Goal: Information Seeking & Learning: Learn about a topic

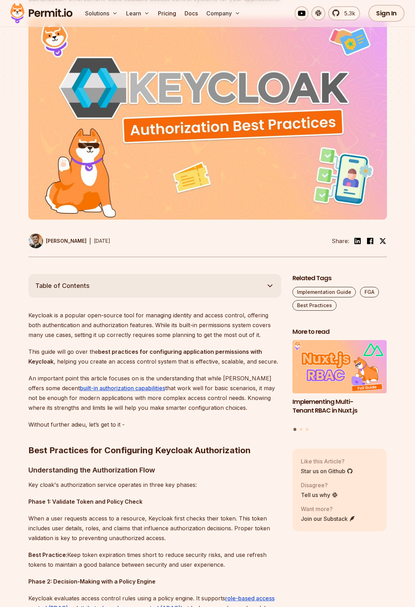
scroll to position [35, 0]
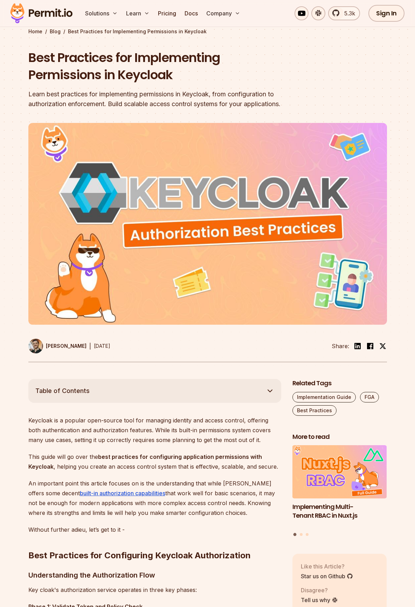
click at [36, 534] on p "Without further adieu, let’s get to it -" at bounding box center [154, 530] width 253 height 10
click at [40, 482] on p "An important point this article focuses on is the understanding that while [PER…" at bounding box center [154, 498] width 253 height 39
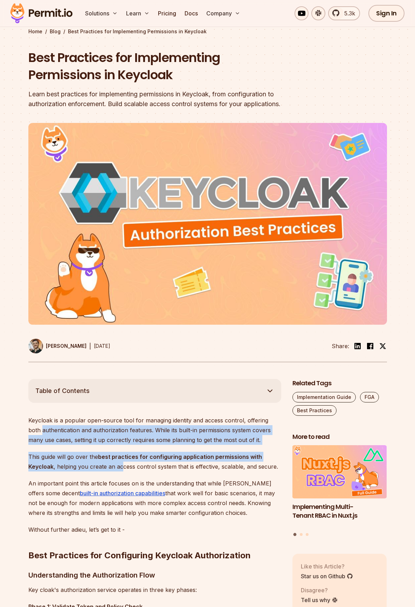
drag, startPoint x: 20, startPoint y: 432, endPoint x: 122, endPoint y: 464, distance: 106.7
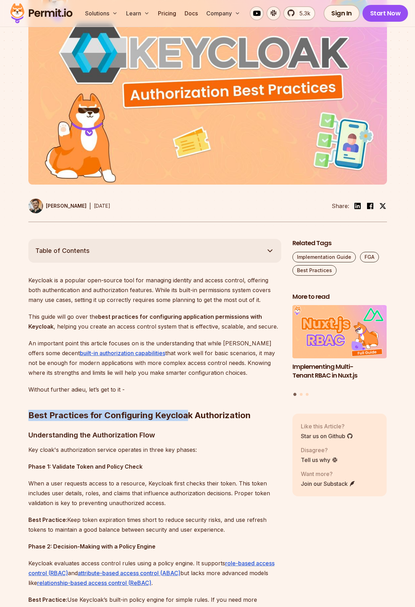
drag, startPoint x: 14, startPoint y: 417, endPoint x: 188, endPoint y: 415, distance: 174.1
click at [188, 415] on h2 "Best Practices for Configuring Keycloak Authorization" at bounding box center [154, 401] width 253 height 39
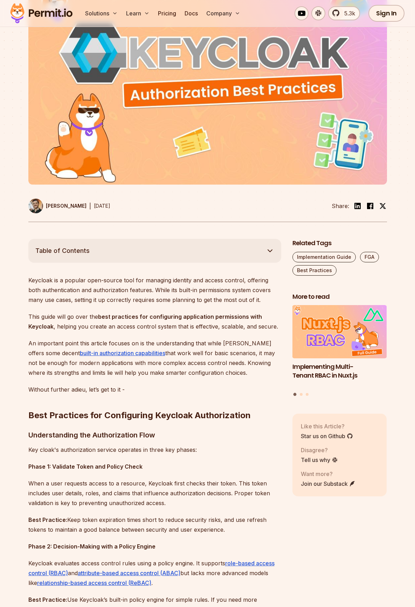
scroll to position [0, 0]
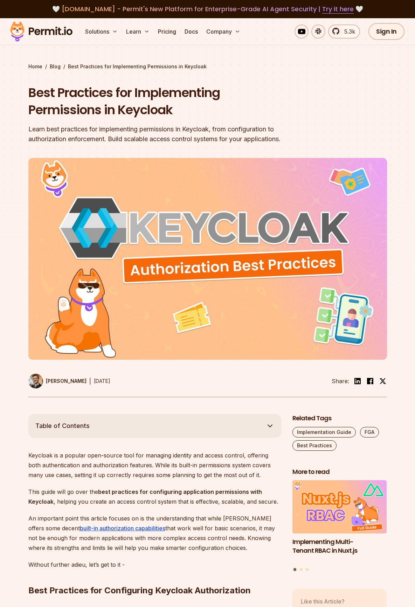
click at [101, 421] on button "Table of Contents" at bounding box center [154, 426] width 253 height 24
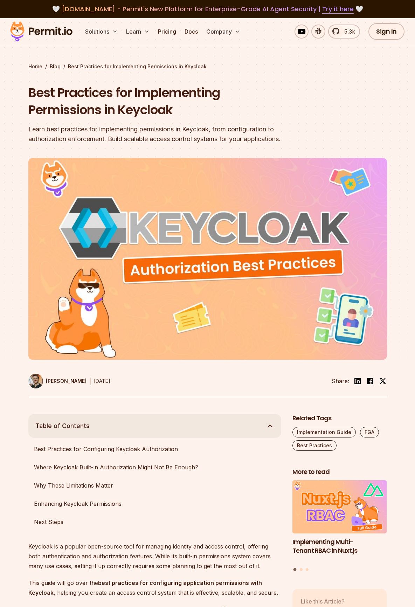
click at [116, 424] on button "Table of Contents" at bounding box center [154, 426] width 253 height 24
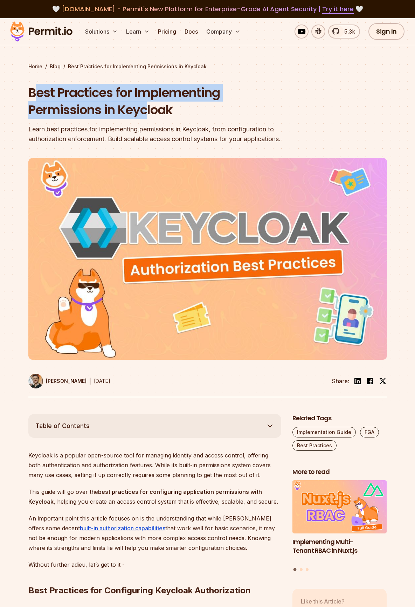
drag, startPoint x: 32, startPoint y: 87, endPoint x: 146, endPoint y: 106, distance: 115.0
click at [146, 106] on h1 "Best Practices for Implementing Permissions in Keycloak" at bounding box center [162, 101] width 269 height 35
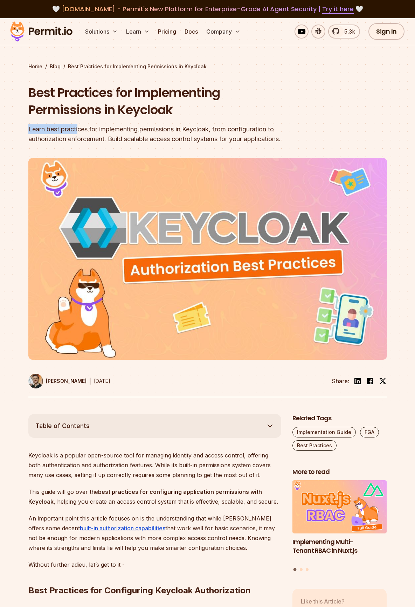
drag, startPoint x: 21, startPoint y: 132, endPoint x: 79, endPoint y: 132, distance: 58.2
click at [79, 132] on section "Home / Blog / Best Practices for Implementing Permissions in Keycloak Best Prac…" at bounding box center [207, 216] width 415 height 396
click at [79, 132] on div "Learn best practices for implementing permissions in Keycloak, from configurati…" at bounding box center [162, 134] width 269 height 20
drag, startPoint x: 53, startPoint y: 130, endPoint x: 145, endPoint y: 138, distance: 92.1
click at [145, 138] on div "Learn best practices for implementing permissions in Keycloak, from configurati…" at bounding box center [162, 134] width 269 height 20
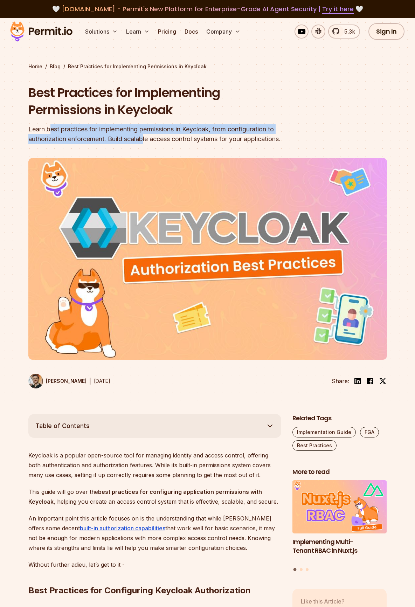
click at [145, 138] on div "Learn best practices for implementing permissions in Keycloak, from configurati…" at bounding box center [162, 134] width 269 height 20
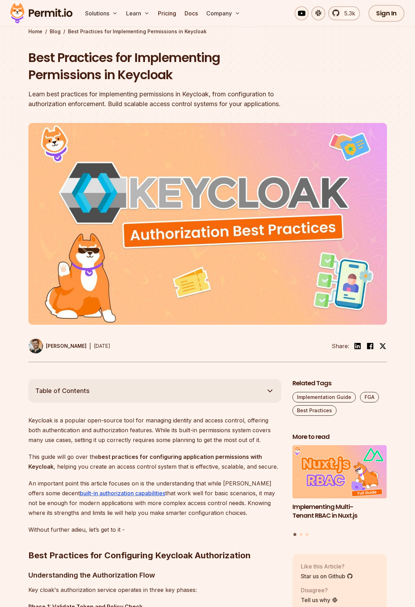
scroll to position [105, 0]
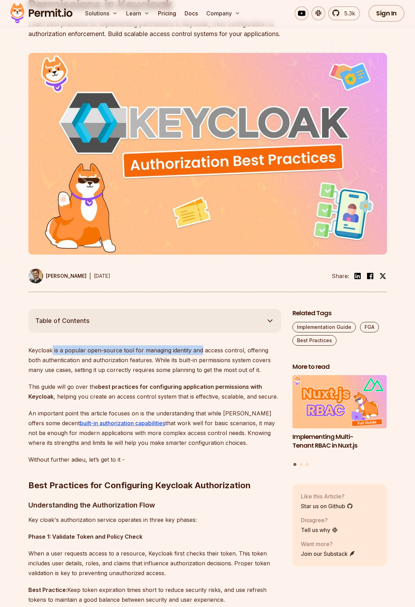
drag, startPoint x: 51, startPoint y: 352, endPoint x: 209, endPoint y: 355, distance: 157.7
click at [209, 355] on p "Keycloak is a popular open-source tool for managing identity and access control…" at bounding box center [154, 359] width 253 height 29
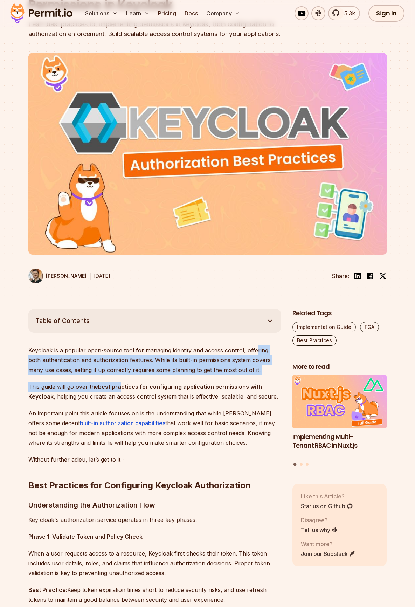
drag, startPoint x: 263, startPoint y: 352, endPoint x: 119, endPoint y: 388, distance: 148.1
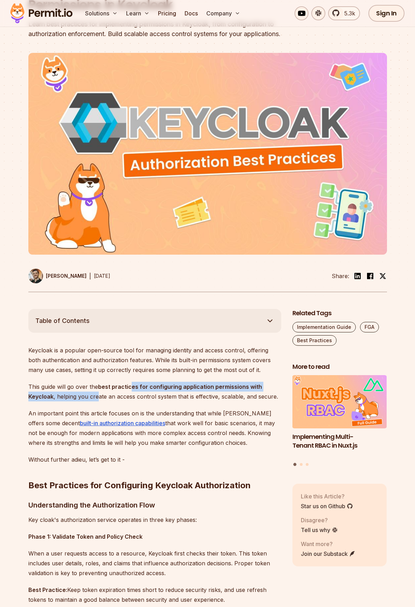
drag, startPoint x: 132, startPoint y: 387, endPoint x: 96, endPoint y: 397, distance: 37.6
click at [96, 397] on p "This guide will go over the best practices for configuring application permissi…" at bounding box center [154, 392] width 253 height 20
drag, startPoint x: 128, startPoint y: 386, endPoint x: 127, endPoint y: 398, distance: 11.6
click at [127, 398] on p "This guide will go over the best practices for configuring application permissi…" at bounding box center [154, 392] width 253 height 20
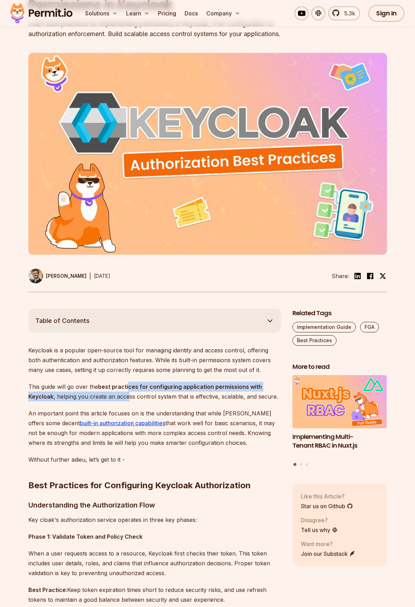
click at [126, 398] on p "This guide will go over the best practices for configuring application permissi…" at bounding box center [154, 392] width 253 height 20
drag, startPoint x: 63, startPoint y: 397, endPoint x: 161, endPoint y: 397, distance: 98.1
click at [161, 397] on p "This guide will go over the best practices for configuring application permissi…" at bounding box center [154, 392] width 253 height 20
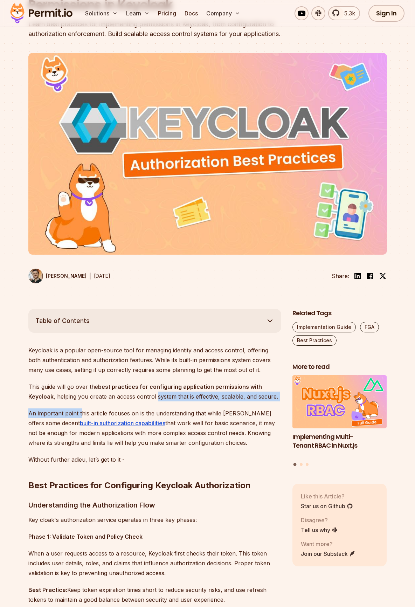
drag, startPoint x: 164, startPoint y: 397, endPoint x: 78, endPoint y: 403, distance: 85.4
drag, startPoint x: 33, startPoint y: 413, endPoint x: 106, endPoint y: 413, distance: 73.2
click at [106, 413] on p "An important point this article focuses on is the understanding that while Keyc…" at bounding box center [154, 427] width 253 height 39
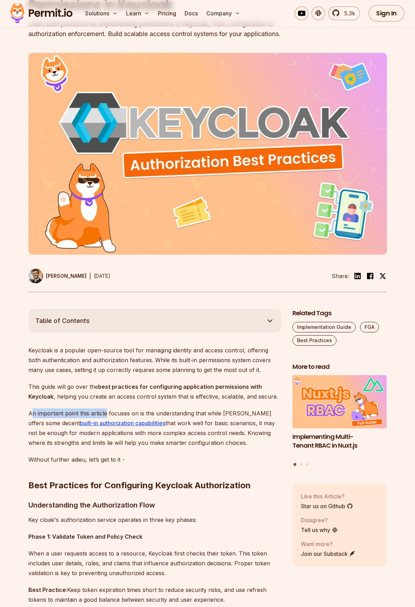
click at [106, 413] on p "An important point this article focuses on is the understanding that while Keyc…" at bounding box center [154, 427] width 253 height 39
drag, startPoint x: 79, startPoint y: 413, endPoint x: 140, endPoint y: 412, distance: 61.3
click at [140, 412] on p "An important point this article focuses on is the understanding that while Keyc…" at bounding box center [154, 427] width 253 height 39
drag, startPoint x: 142, startPoint y: 412, endPoint x: 204, endPoint y: 415, distance: 62.1
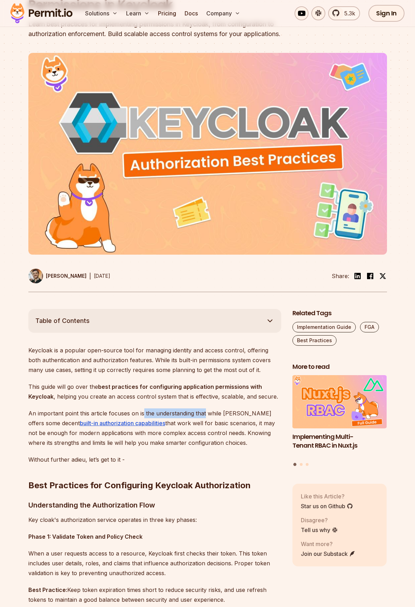
click at [204, 415] on p "An important point this article focuses on is the understanding that while Keyc…" at bounding box center [154, 427] width 253 height 39
drag, startPoint x: 139, startPoint y: 413, endPoint x: 177, endPoint y: 415, distance: 37.9
click at [177, 415] on p "An important point this article focuses on is the understanding that while Keyc…" at bounding box center [154, 427] width 253 height 39
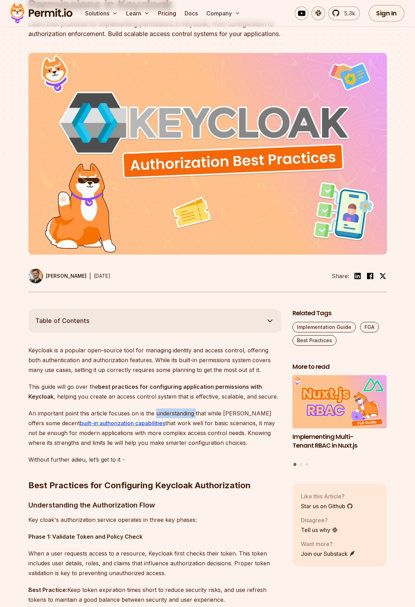
click at [177, 415] on p "An important point this article focuses on is the understanding that while Keyc…" at bounding box center [154, 427] width 253 height 39
drag, startPoint x: 162, startPoint y: 412, endPoint x: 98, endPoint y: 410, distance: 63.4
click at [75, 416] on p "An important point this article focuses on is the understanding that while Keyc…" at bounding box center [154, 427] width 253 height 39
click at [99, 410] on p "An important point this article focuses on is the understanding that while Keyc…" at bounding box center [154, 427] width 253 height 39
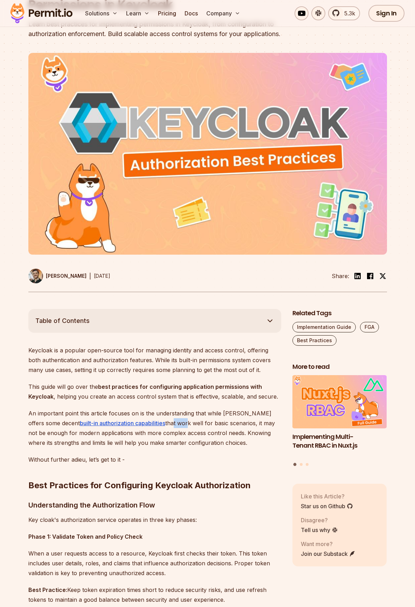
drag, startPoint x: 145, startPoint y: 423, endPoint x: 157, endPoint y: 424, distance: 12.0
click at [157, 424] on p "An important point this article focuses on is the understanding that while Keyc…" at bounding box center [154, 427] width 253 height 39
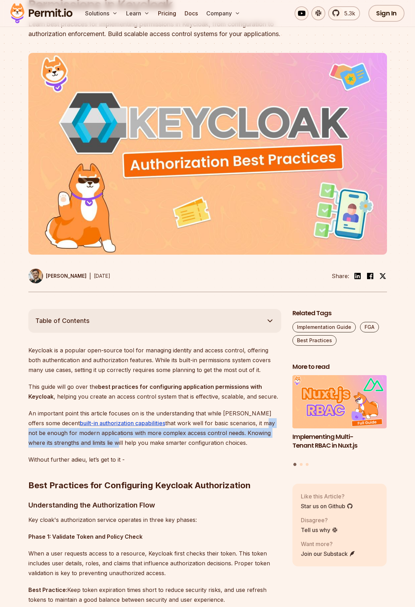
drag, startPoint x: 238, startPoint y: 425, endPoint x: 87, endPoint y: 442, distance: 151.5
click at [87, 442] on p "An important point this article focuses on is the understanding that while Keyc…" at bounding box center [154, 427] width 253 height 39
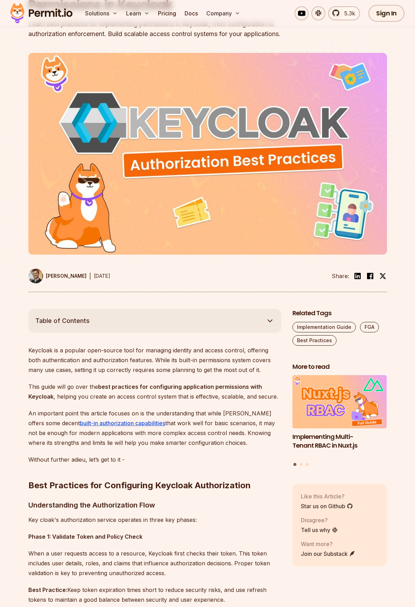
click at [142, 446] on p "An important point this article focuses on is the understanding that while Keyc…" at bounding box center [154, 427] width 253 height 39
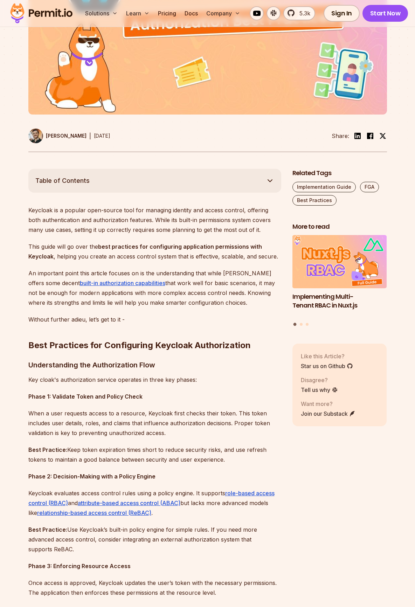
click at [42, 222] on p "Keycloak is a popular open-source tool for managing identity and access control…" at bounding box center [154, 219] width 253 height 29
click at [40, 211] on p "Keycloak is a popular open-source tool for managing identity and access control…" at bounding box center [154, 219] width 253 height 29
click at [131, 209] on p "Keycloak is a popular open-source tool for managing identity and access control…" at bounding box center [154, 219] width 253 height 29
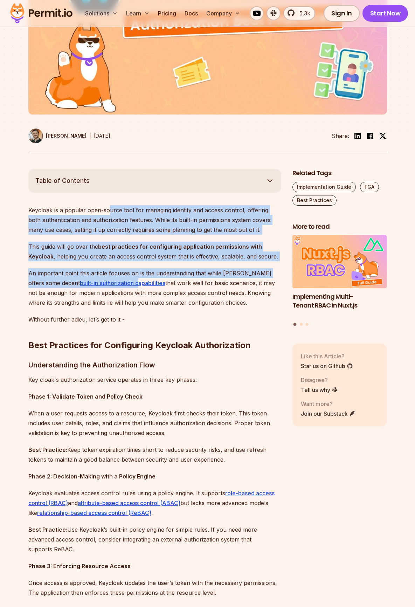
drag, startPoint x: 138, startPoint y: 211, endPoint x: 123, endPoint y: 305, distance: 95.4
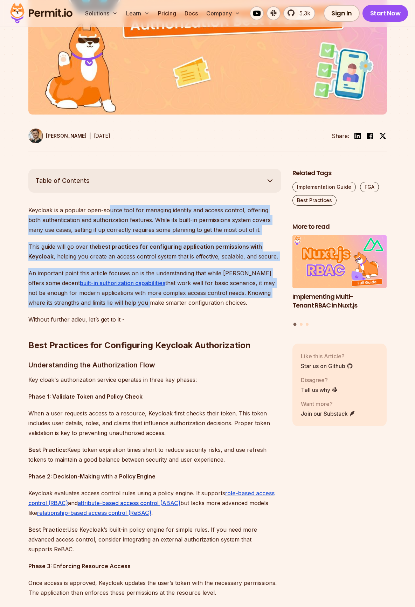
click at [132, 332] on h2 "Best Practices for Configuring Keycloak Authorization" at bounding box center [154, 331] width 253 height 39
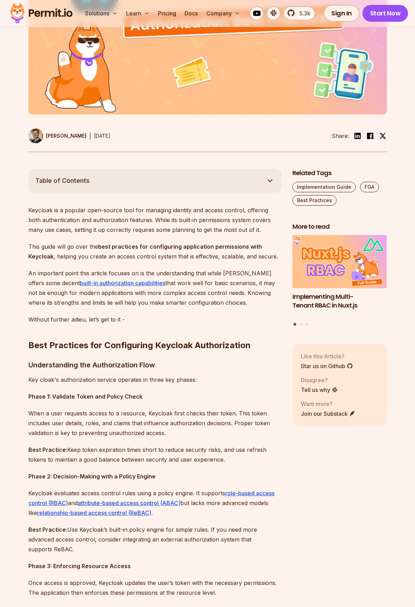
scroll to position [315, 0]
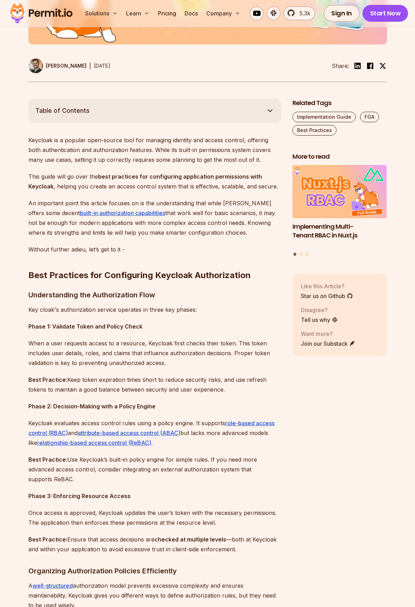
click at [57, 307] on p "Key cloak's authorization service operates in three key phases:" at bounding box center [154, 310] width 253 height 10
drag, startPoint x: 31, startPoint y: 294, endPoint x: 161, endPoint y: 294, distance: 129.6
click at [161, 294] on h3 "Understanding the Authorization Flow" at bounding box center [154, 294] width 253 height 11
click at [107, 295] on h3 "Understanding the Authorization Flow" at bounding box center [154, 294] width 253 height 11
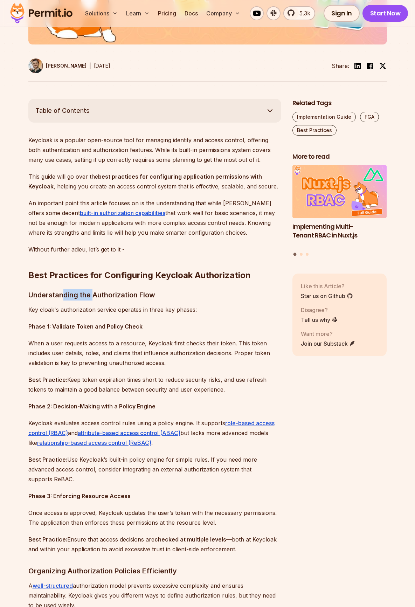
drag, startPoint x: 62, startPoint y: 296, endPoint x: 129, endPoint y: 301, distance: 67.1
click at [54, 312] on p "Key cloak's authorization service operates in three key phases:" at bounding box center [154, 310] width 253 height 10
drag, startPoint x: 26, startPoint y: 311, endPoint x: 184, endPoint y: 310, distance: 157.7
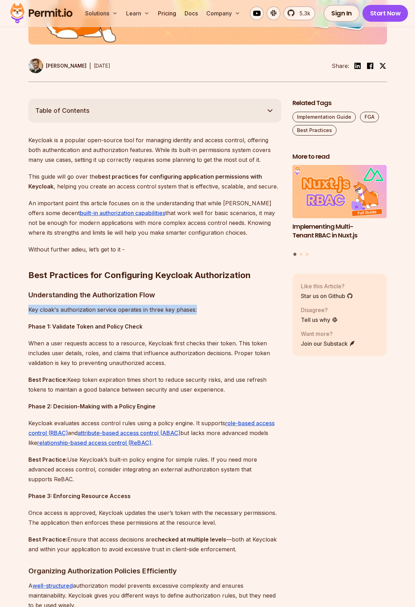
click at [88, 313] on p "Key cloak's authorization service operates in three key phases:" at bounding box center [154, 310] width 253 height 10
click at [162, 308] on p "Key cloak's authorization service operates in three key phases:" at bounding box center [154, 310] width 253 height 10
drag, startPoint x: 162, startPoint y: 308, endPoint x: 157, endPoint y: 310, distance: 6.0
click at [162, 308] on p "Key cloak's authorization service operates in three key phases:" at bounding box center [154, 310] width 253 height 10
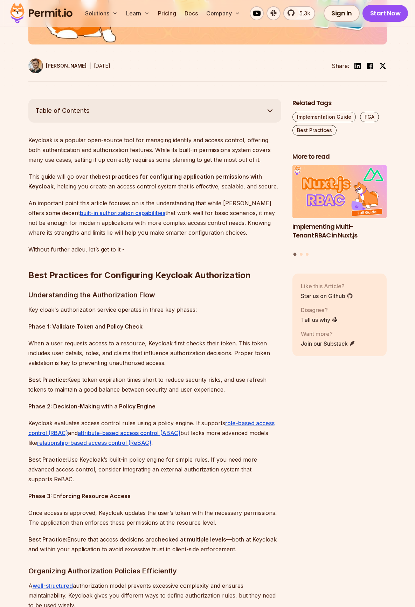
drag, startPoint x: 69, startPoint y: 311, endPoint x: 73, endPoint y: 311, distance: 4.2
click at [69, 311] on p "Key cloak's authorization service operates in three key phases:" at bounding box center [154, 310] width 253 height 10
drag, startPoint x: 30, startPoint y: 323, endPoint x: 142, endPoint y: 323, distance: 111.4
click at [142, 323] on p "Phase 1: Validate Token and Policy Check" at bounding box center [154, 327] width 253 height 10
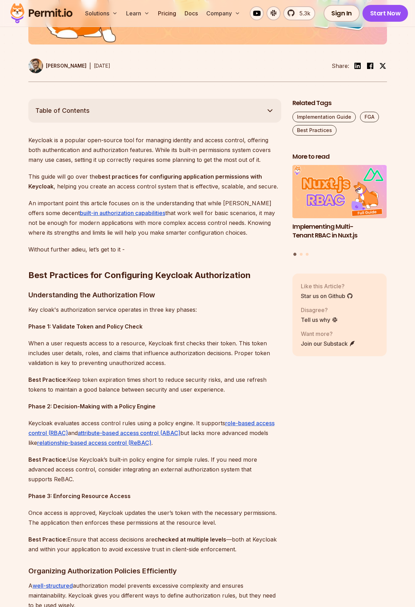
click at [112, 343] on p "When a user requests access to a resource, Keycloak first checks their token. T…" at bounding box center [154, 352] width 253 height 29
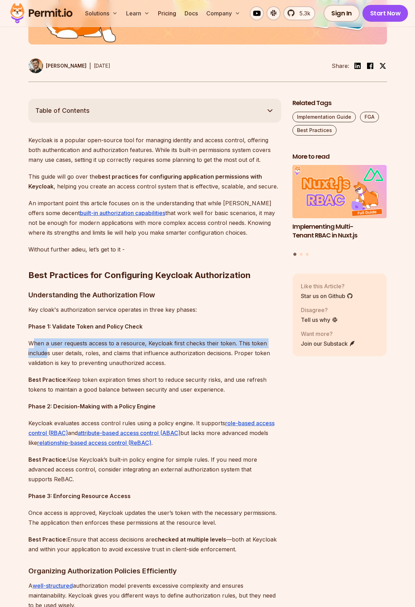
drag, startPoint x: 35, startPoint y: 347, endPoint x: 51, endPoint y: 357, distance: 19.2
click at [46, 357] on p "When a user requests access to a resource, Keycloak first checks their token. T…" at bounding box center [154, 352] width 253 height 29
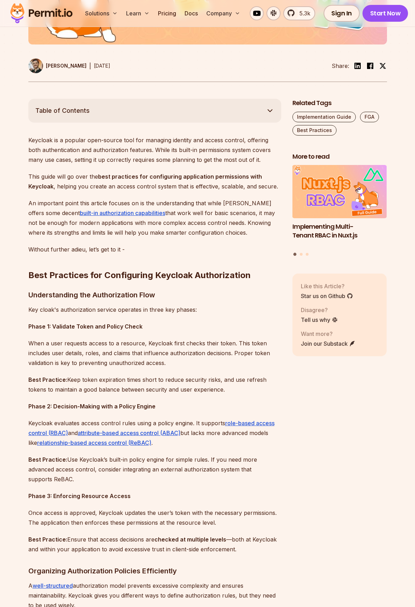
click at [51, 357] on p "When a user requests access to a resource, Keycloak first checks their token. T…" at bounding box center [154, 352] width 253 height 29
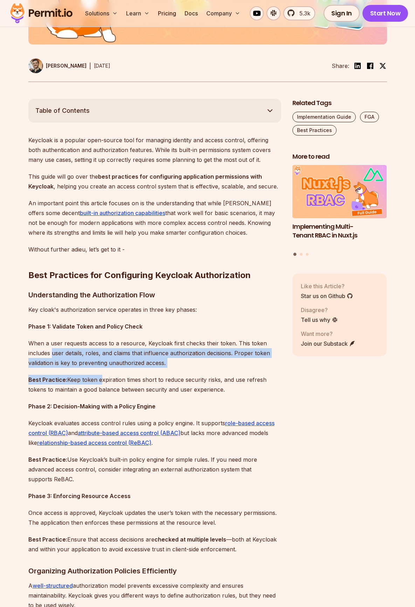
drag, startPoint x: 52, startPoint y: 353, endPoint x: 98, endPoint y: 380, distance: 53.2
click at [98, 380] on p "Best Practice: Keep token expiration times short to reduce security risks, and …" at bounding box center [154, 385] width 253 height 20
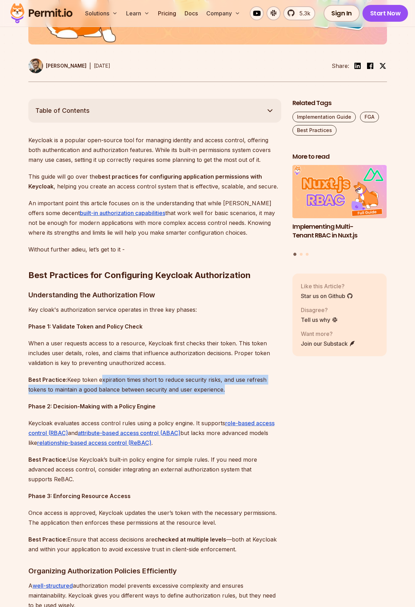
drag, startPoint x: 98, startPoint y: 380, endPoint x: 194, endPoint y: 389, distance: 96.1
click at [194, 389] on p "Best Practice: Keep token expiration times short to reduce security risks, and …" at bounding box center [154, 385] width 253 height 20
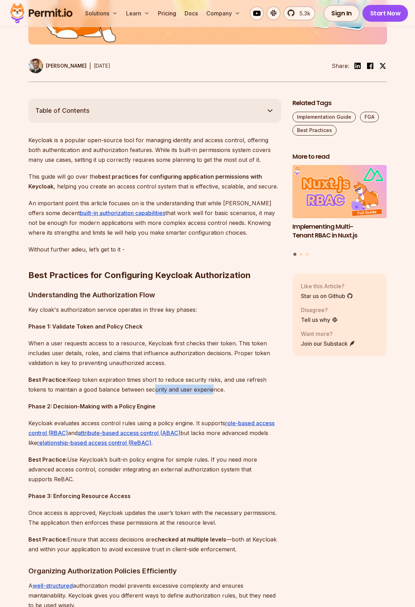
drag, startPoint x: 160, startPoint y: 390, endPoint x: 209, endPoint y: 391, distance: 49.1
click at [209, 391] on p "Best Practice: Keep token expiration times short to reduce security risks, and …" at bounding box center [154, 385] width 253 height 20
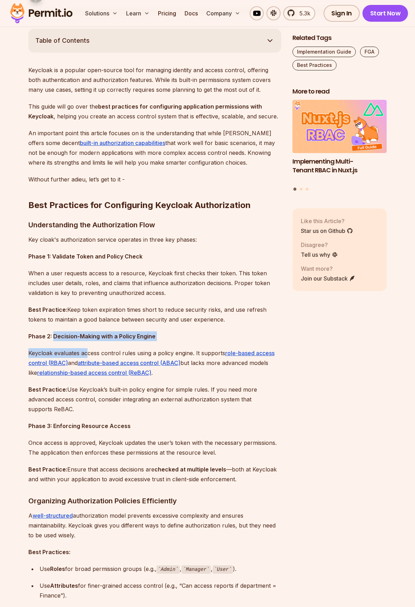
drag, startPoint x: 55, startPoint y: 336, endPoint x: 67, endPoint y: 348, distance: 17.1
click at [67, 348] on p "Keycloak evaluates access control rules using a policy engine. It supports role…" at bounding box center [154, 362] width 253 height 29
drag, startPoint x: 49, startPoint y: 352, endPoint x: 159, endPoint y: 354, distance: 109.3
click at [159, 354] on p "Keycloak evaluates access control rules using a policy engine. It supports role…" at bounding box center [154, 362] width 253 height 29
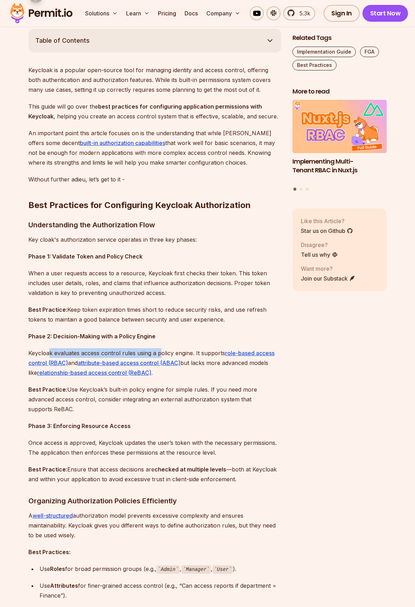
click at [159, 354] on p "Keycloak evaluates access control rules using a policy engine. It supports role…" at bounding box center [154, 362] width 253 height 29
drag, startPoint x: 81, startPoint y: 354, endPoint x: 204, endPoint y: 354, distance: 123.3
click at [204, 354] on p "Keycloak evaluates access control rules using a policy engine. It supports role…" at bounding box center [154, 362] width 253 height 29
click at [202, 355] on p "Keycloak evaluates access control rules using a policy engine. It supports role…" at bounding box center [154, 362] width 253 height 29
click at [208, 363] on p "Keycloak evaluates access control rules using a policy engine. It supports role…" at bounding box center [154, 362] width 253 height 29
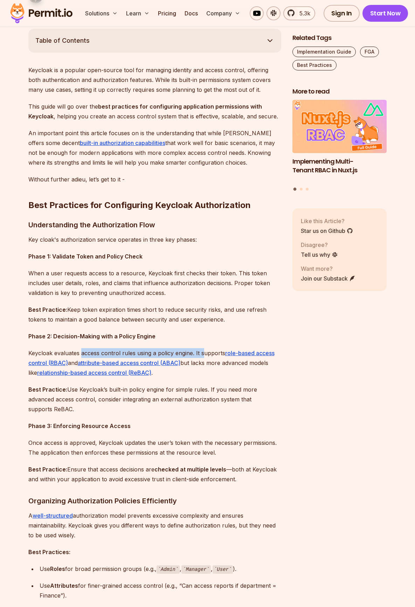
drag, startPoint x: 202, startPoint y: 363, endPoint x: 35, endPoint y: 374, distance: 167.1
click at [35, 374] on p "Keycloak evaluates access control rules using a policy engine. It supports role…" at bounding box center [154, 362] width 253 height 29
drag, startPoint x: 40, startPoint y: 241, endPoint x: 112, endPoint y: 237, distance: 72.3
click at [105, 237] on p "Key cloak's authorization service operates in three key phases:" at bounding box center [154, 240] width 253 height 10
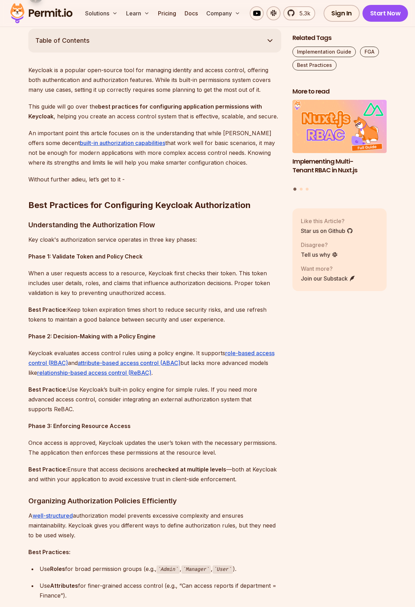
click at [132, 236] on p "Key cloak's authorization service operates in three key phases:" at bounding box center [154, 240] width 253 height 10
drag, startPoint x: 116, startPoint y: 237, endPoint x: 200, endPoint y: 247, distance: 84.7
drag, startPoint x: 56, startPoint y: 257, endPoint x: 141, endPoint y: 254, distance: 84.9
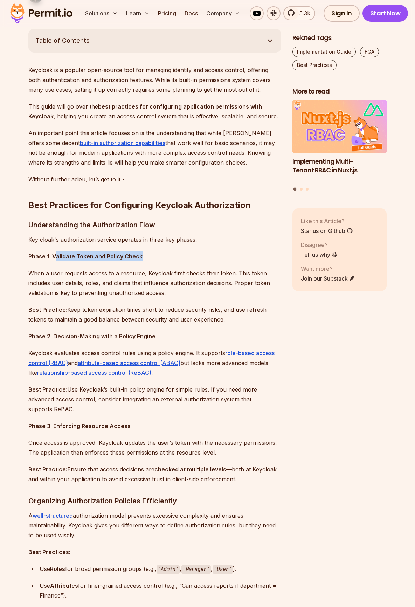
click at [141, 254] on p "Phase 1: Validate Token and Policy Check" at bounding box center [154, 257] width 253 height 10
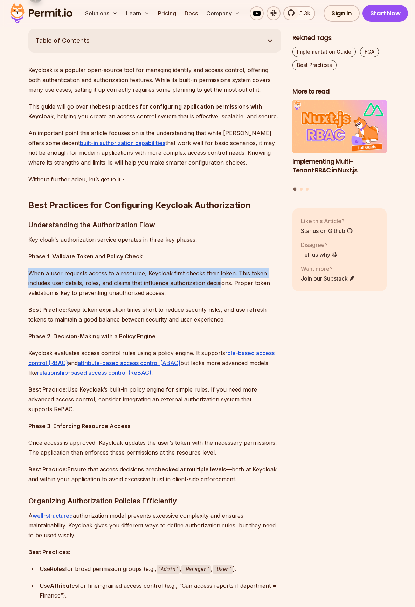
drag, startPoint x: 39, startPoint y: 274, endPoint x: 161, endPoint y: 289, distance: 122.4
click at [199, 288] on p "When a user requests access to a resource, Keycloak first checks their token. T…" at bounding box center [154, 282] width 253 height 29
click at [146, 289] on p "When a user requests access to a resource, Keycloak first checks their token. T…" at bounding box center [154, 282] width 253 height 29
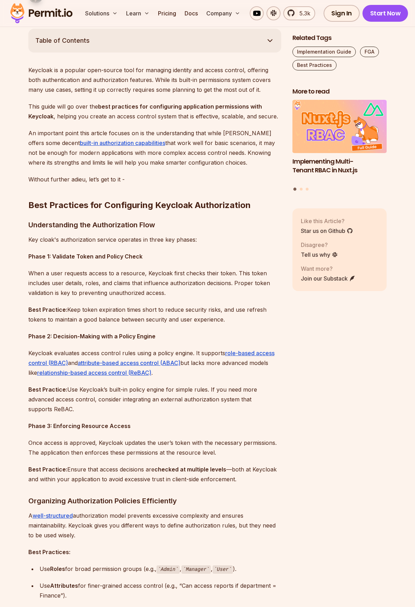
scroll to position [420, 0]
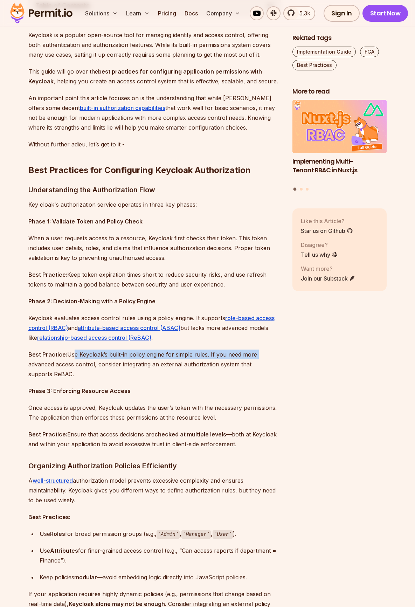
drag, startPoint x: 70, startPoint y: 355, endPoint x: 257, endPoint y: 353, distance: 187.1
click at [257, 353] on p "Best Practice: Use Keycloak’s built-in policy engine for simple rules. If you n…" at bounding box center [154, 364] width 253 height 29
click at [258, 354] on p "Best Practice: Use Keycloak’s built-in policy engine for simple rules. If you n…" at bounding box center [154, 364] width 253 height 29
drag, startPoint x: 209, startPoint y: 355, endPoint x: 81, endPoint y: 373, distance: 130.2
click at [83, 373] on p "Best Practice: Use Keycloak’s built-in policy engine for simple rules. If you n…" at bounding box center [154, 364] width 253 height 29
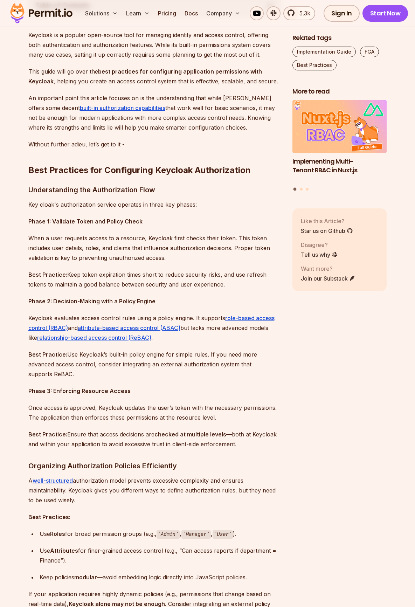
click at [81, 373] on p "Best Practice: Use Keycloak’s built-in policy engine for simple rules. If you n…" at bounding box center [154, 364] width 253 height 29
click at [106, 362] on p "Best Practice: Use Keycloak’s built-in policy engine for simple rules. If you n…" at bounding box center [154, 364] width 253 height 29
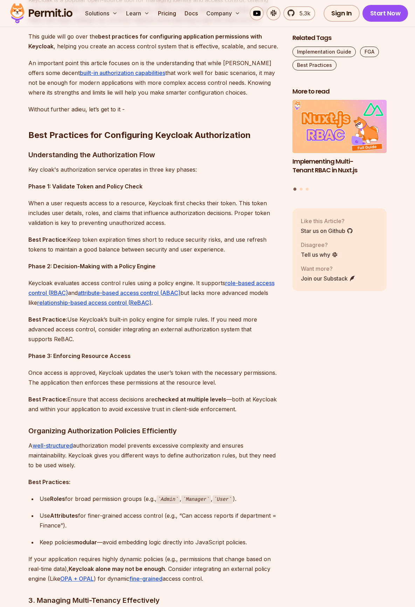
scroll to position [490, 0]
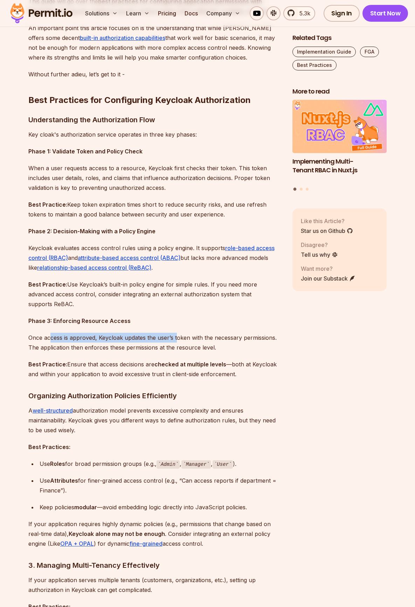
drag, startPoint x: 52, startPoint y: 339, endPoint x: 183, endPoint y: 338, distance: 131.0
click at [182, 338] on p "Once access is approved, Keycloak updates the user’s token with the necessary p…" at bounding box center [154, 343] width 253 height 20
drag, startPoint x: 192, startPoint y: 337, endPoint x: 204, endPoint y: 337, distance: 11.9
click at [197, 337] on p "Once access is approved, Keycloak updates the user’s token with the necessary p…" at bounding box center [154, 343] width 253 height 20
click at [205, 337] on p "Once access is approved, Keycloak updates the user’s token with the necessary p…" at bounding box center [154, 343] width 253 height 20
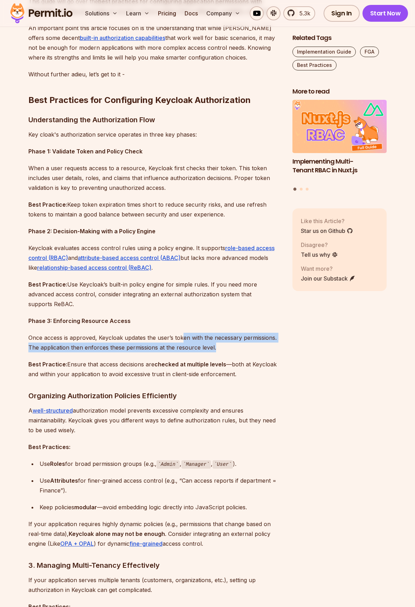
drag, startPoint x: 181, startPoint y: 337, endPoint x: 213, endPoint y: 349, distance: 34.2
click at [213, 348] on p "Once access is approved, Keycloak updates the user’s token with the necessary p…" at bounding box center [154, 343] width 253 height 20
click at [210, 349] on p "Once access is approved, Keycloak updates the user’s token with the necessary p…" at bounding box center [154, 343] width 253 height 20
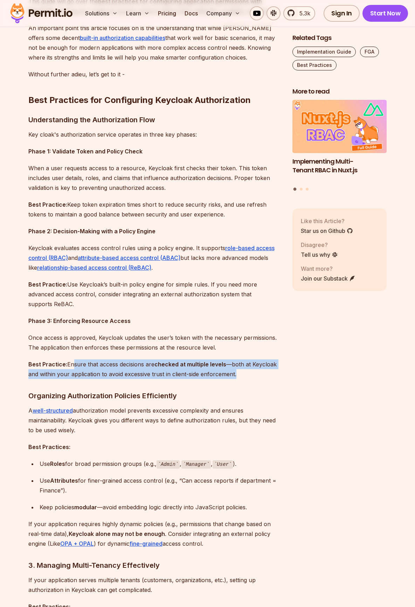
drag, startPoint x: 69, startPoint y: 366, endPoint x: 243, endPoint y: 377, distance: 173.7
click at [243, 377] on p "Best Practice: Ensure that access decisions are checked at multiple levels —bot…" at bounding box center [154, 369] width 253 height 20
click at [202, 373] on p "Best Practice: Ensure that access decisions are checked at multiple levels —bot…" at bounding box center [154, 369] width 253 height 20
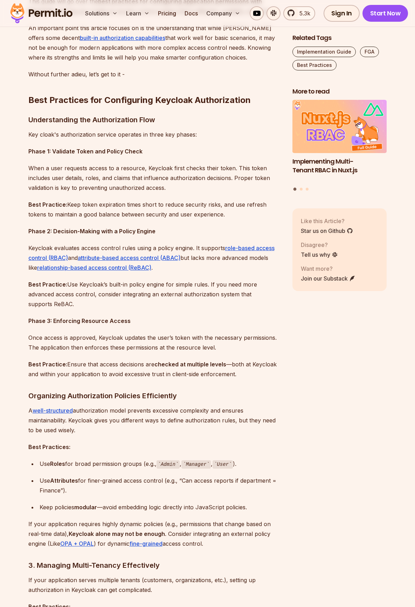
scroll to position [526, 0]
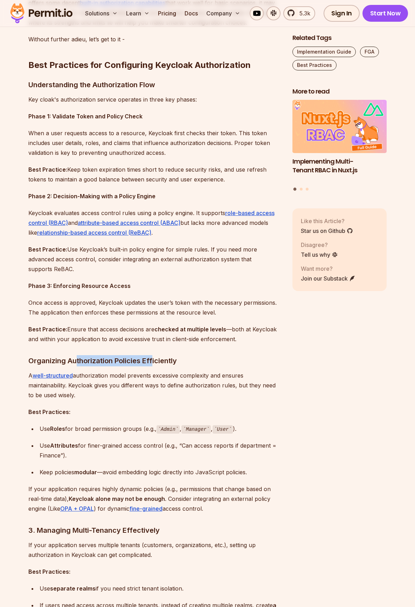
drag, startPoint x: 75, startPoint y: 358, endPoint x: 155, endPoint y: 361, distance: 79.6
click at [155, 360] on h3 "Organizing Authorization Policies Efficiently" at bounding box center [154, 360] width 253 height 11
click at [152, 372] on p "A well-structured authorization model prevents excessive complexity and ensures…" at bounding box center [154, 385] width 253 height 29
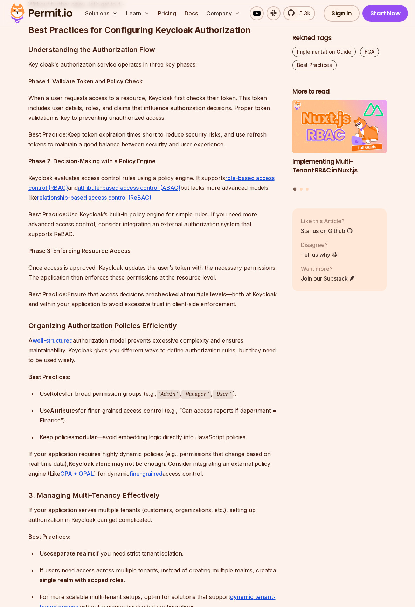
drag, startPoint x: 89, startPoint y: 340, endPoint x: 200, endPoint y: 360, distance: 112.8
click at [223, 360] on p "A well-structured authorization model prevents excessive complexity and ensures…" at bounding box center [154, 350] width 253 height 29
drag, startPoint x: 43, startPoint y: 377, endPoint x: 54, endPoint y: 375, distance: 11.1
click at [54, 375] on strong "Best Practices:" at bounding box center [49, 376] width 42 height 7
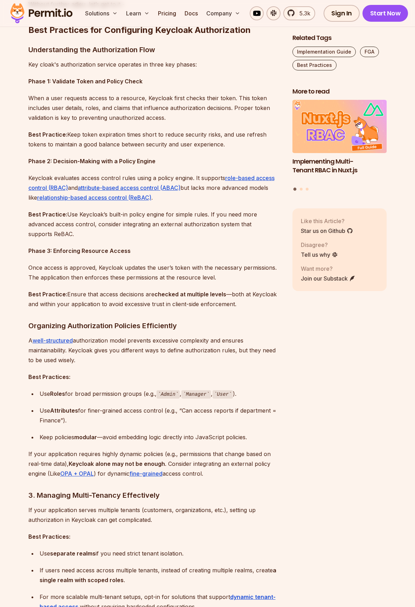
click at [69, 375] on p "Best Practices:" at bounding box center [154, 377] width 253 height 10
drag, startPoint x: 41, startPoint y: 394, endPoint x: 78, endPoint y: 392, distance: 36.5
click at [78, 392] on div "Use Roles for broad permission groups (e.g., Admin , Manager , User )." at bounding box center [161, 394] width 242 height 10
drag, startPoint x: 30, startPoint y: 378, endPoint x: 62, endPoint y: 376, distance: 31.6
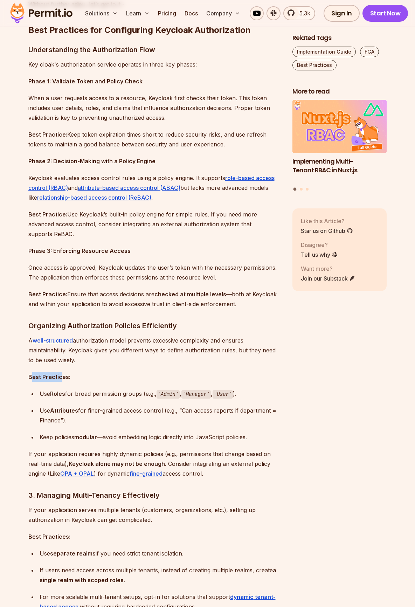
click at [62, 376] on strong "Best Practices:" at bounding box center [49, 376] width 42 height 7
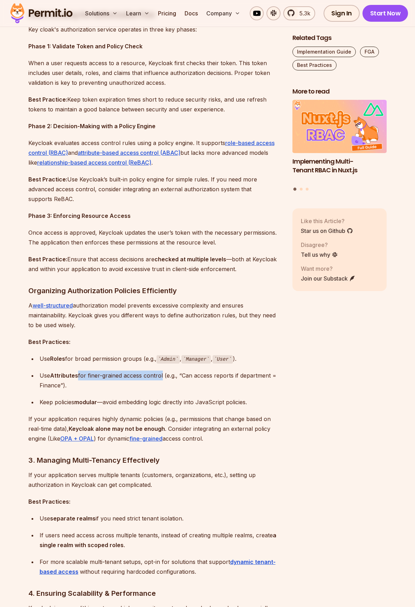
drag, startPoint x: 77, startPoint y: 375, endPoint x: 161, endPoint y: 371, distance: 83.8
click at [161, 371] on div "Use Attributes for finer-grained access control (e.g., “Can access reports if d…" at bounding box center [161, 381] width 242 height 20
drag, startPoint x: 188, startPoint y: 374, endPoint x: 232, endPoint y: 385, distance: 44.6
click at [271, 380] on div "Use Attributes for finer-grained access control (e.g., “Can access reports if d…" at bounding box center [161, 381] width 242 height 20
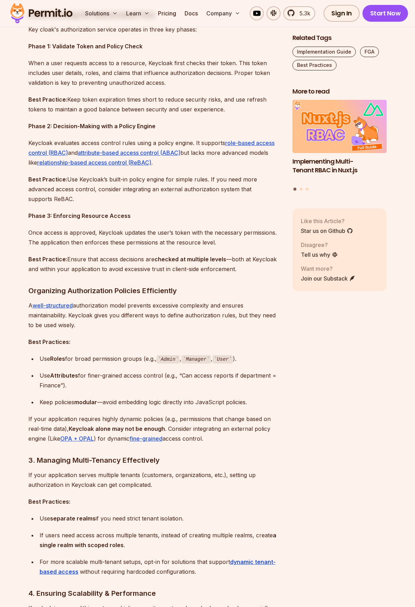
click at [208, 388] on div "Use Attributes for finer-grained access control (e.g., “Can access reports if d…" at bounding box center [161, 381] width 242 height 20
drag, startPoint x: 51, startPoint y: 403, endPoint x: 96, endPoint y: 401, distance: 44.9
click at [96, 401] on div "Keep policies modular —avoid embedding logic directly into JavaScript policies." at bounding box center [161, 402] width 242 height 10
click at [96, 401] on strong "modular" at bounding box center [85, 402] width 23 height 7
drag, startPoint x: 102, startPoint y: 401, endPoint x: 181, endPoint y: 401, distance: 79.9
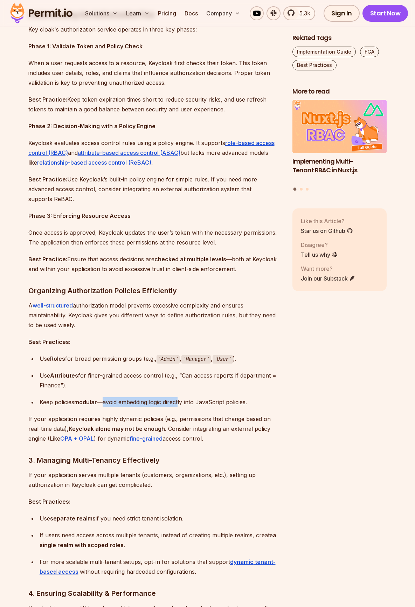
click at [181, 401] on div "Keep policies modular —avoid embedding logic directly into JavaScript policies." at bounding box center [161, 402] width 242 height 10
click at [178, 401] on div "Keep policies modular —avoid embedding logic directly into JavaScript policies." at bounding box center [161, 402] width 242 height 10
drag, startPoint x: 133, startPoint y: 404, endPoint x: 236, endPoint y: 401, distance: 102.7
click at [236, 401] on div "Keep policies modular —avoid embedding logic directly into JavaScript policies." at bounding box center [161, 402] width 242 height 10
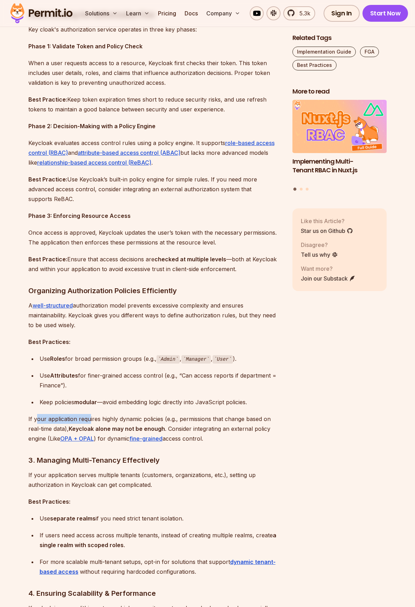
drag, startPoint x: 35, startPoint y: 420, endPoint x: 89, endPoint y: 417, distance: 53.3
click at [89, 417] on p "If your application requires highly dynamic policies (e.g., permissions that ch…" at bounding box center [154, 428] width 253 height 29
click at [89, 418] on p "If your application requires highly dynamic policies (e.g., permissions that ch…" at bounding box center [154, 428] width 253 height 29
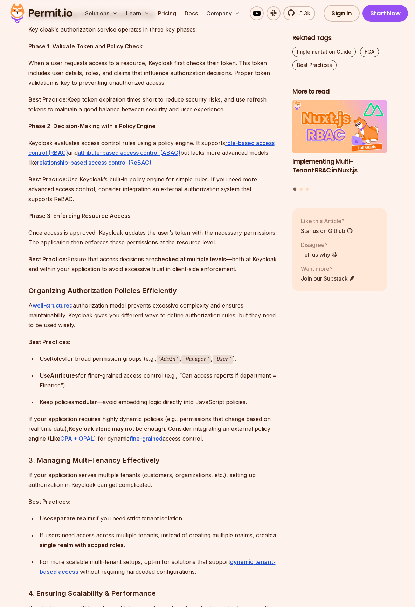
click at [103, 417] on p "If your application requires highly dynamic policies (e.g., permissions that ch…" at bounding box center [154, 428] width 253 height 29
drag, startPoint x: 125, startPoint y: 419, endPoint x: 153, endPoint y: 418, distance: 27.7
click at [153, 418] on p "If your application requires highly dynamic policies (e.g., permissions that ch…" at bounding box center [154, 428] width 253 height 29
drag, startPoint x: 123, startPoint y: 430, endPoint x: 194, endPoint y: 428, distance: 70.8
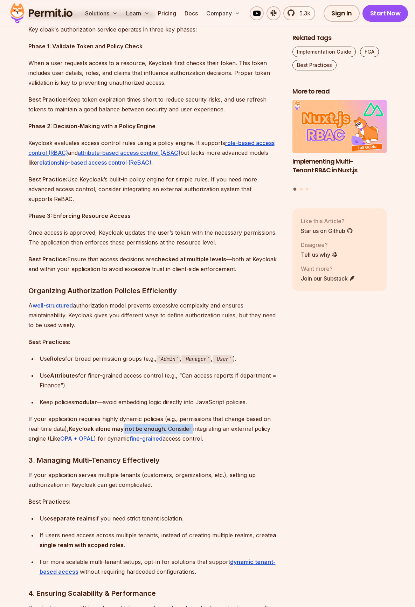
click at [194, 428] on p "If your application requires highly dynamic policies (e.g., permissions that ch…" at bounding box center [154, 428] width 253 height 29
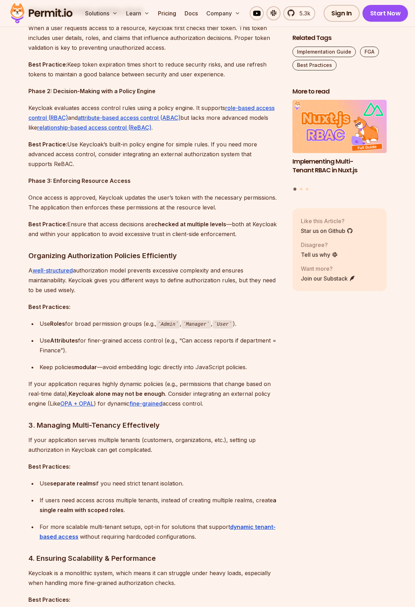
scroll to position [701, 0]
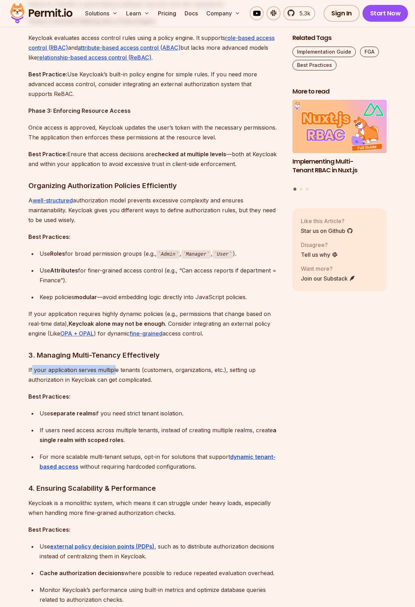
drag, startPoint x: 31, startPoint y: 369, endPoint x: 117, endPoint y: 368, distance: 85.8
click at [117, 368] on p "If your application serves multiple tenants (customers, organizations, etc.), s…" at bounding box center [154, 375] width 253 height 20
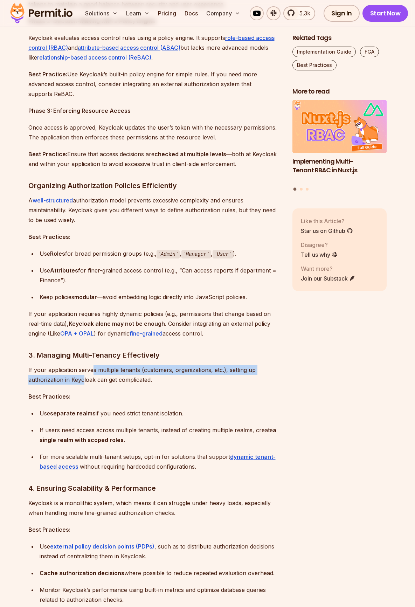
drag, startPoint x: 93, startPoint y: 368, endPoint x: 83, endPoint y: 378, distance: 14.9
click at [83, 378] on p "If your application serves multiple tenants (customers, organizations, etc.), s…" at bounding box center [154, 375] width 253 height 20
drag, startPoint x: 83, startPoint y: 378, endPoint x: 71, endPoint y: 389, distance: 15.9
click at [83, 379] on p "If your application serves multiple tenants (customers, organizations, etc.), s…" at bounding box center [154, 375] width 253 height 20
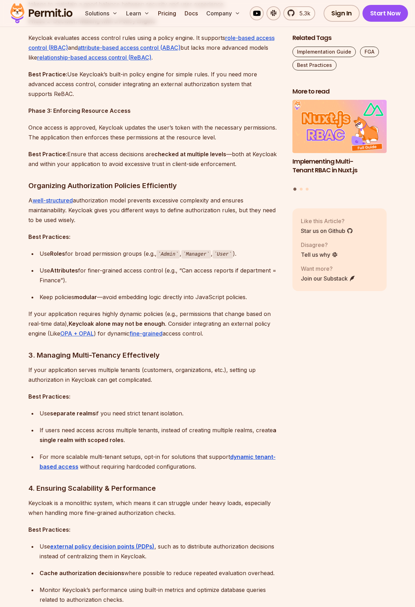
click at [42, 418] on div "Use separate realms if you need strict tenant isolation." at bounding box center [161, 413] width 242 height 10
drag, startPoint x: 50, startPoint y: 414, endPoint x: 139, endPoint y: 417, distance: 88.7
click at [139, 417] on div "Use separate realms if you need strict tenant isolation." at bounding box center [161, 413] width 242 height 10
click at [129, 414] on div "Use separate realms if you need strict tenant isolation." at bounding box center [161, 413] width 242 height 10
drag, startPoint x: 96, startPoint y: 433, endPoint x: 170, endPoint y: 427, distance: 74.2
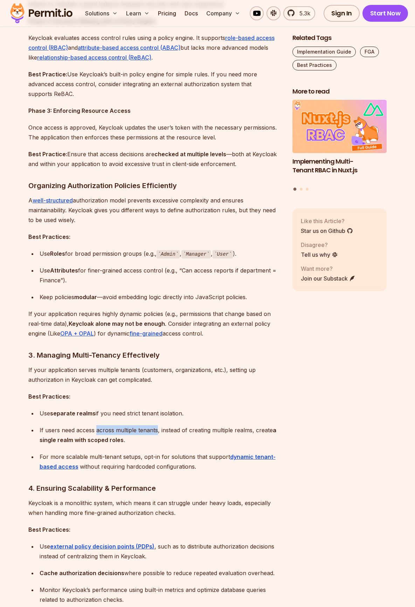
click at [170, 427] on div "If users need access across multiple tenants, instead of creating multiple real…" at bounding box center [161, 435] width 242 height 20
click at [202, 430] on div "If users need access across multiple tenants, instead of creating multiple real…" at bounding box center [161, 435] width 242 height 20
drag, startPoint x: 63, startPoint y: 459, endPoint x: 76, endPoint y: 458, distance: 12.7
click at [76, 458] on div "For more scalable multi-tenant setups, opt-in for solutions that support dynami…" at bounding box center [161, 462] width 242 height 20
click at [77, 458] on div "For more scalable multi-tenant setups, opt-in for solutions that support dynami…" at bounding box center [161, 462] width 242 height 20
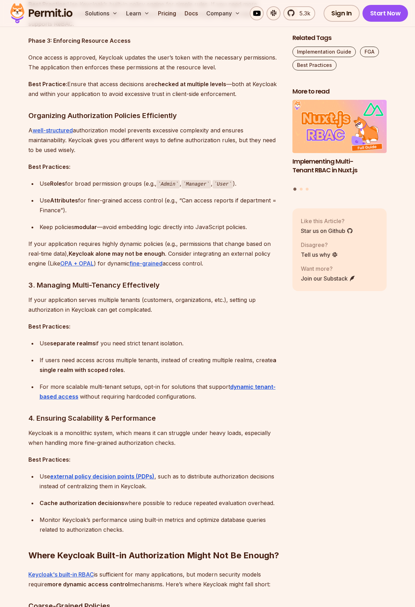
scroll to position [806, 0]
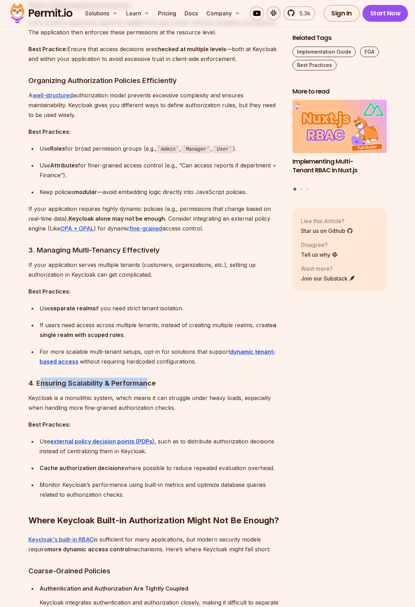
drag, startPoint x: 39, startPoint y: 383, endPoint x: 145, endPoint y: 382, distance: 106.2
click at [145, 382] on h3 "4. Ensuring Scalability & Performance" at bounding box center [154, 383] width 253 height 11
drag, startPoint x: 61, startPoint y: 400, endPoint x: 117, endPoint y: 398, distance: 56.1
click at [117, 398] on p "Keycloak is a monolithic system, which means it can struggle under heavy loads,…" at bounding box center [154, 403] width 253 height 20
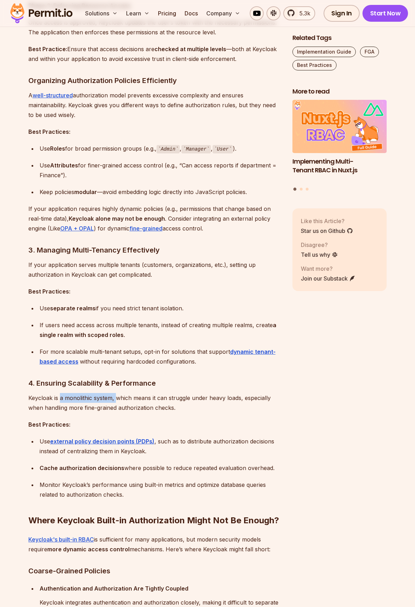
click at [115, 401] on p "Keycloak is a monolithic system, which means it can struggle under heavy loads,…" at bounding box center [154, 403] width 253 height 20
drag, startPoint x: 60, startPoint y: 398, endPoint x: 156, endPoint y: 397, distance: 95.6
click at [154, 397] on p "Keycloak is a monolithic system, which means it can struggle under heavy loads,…" at bounding box center [154, 403] width 253 height 20
click at [164, 398] on p "Keycloak is a monolithic system, which means it can struggle under heavy loads,…" at bounding box center [154, 403] width 253 height 20
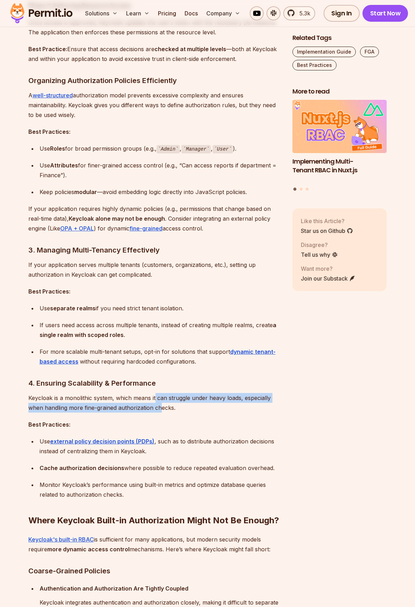
drag, startPoint x: 155, startPoint y: 398, endPoint x: 180, endPoint y: 410, distance: 27.7
click at [180, 410] on p "Keycloak is a monolithic system, which means it can struggle under heavy loads,…" at bounding box center [154, 403] width 253 height 20
click at [132, 407] on p "Keycloak is a monolithic system, which means it can struggle under heavy loads,…" at bounding box center [154, 403] width 253 height 20
drag, startPoint x: 67, startPoint y: 400, endPoint x: 87, endPoint y: 412, distance: 23.4
click at [101, 412] on p "Keycloak is a monolithic system, which means it can struggle under heavy loads,…" at bounding box center [154, 403] width 253 height 20
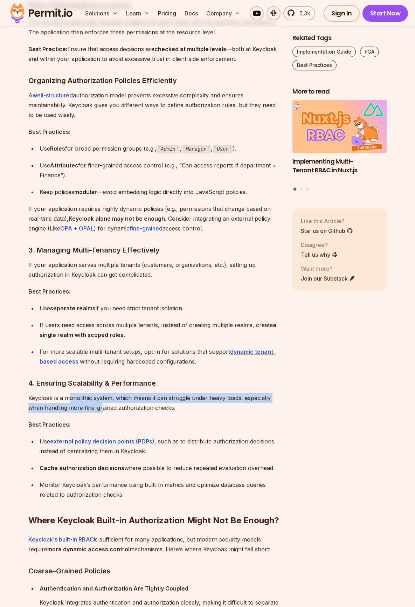
click at [84, 410] on p "Keycloak is a monolithic system, which means it can struggle under heavy loads,…" at bounding box center [154, 403] width 253 height 20
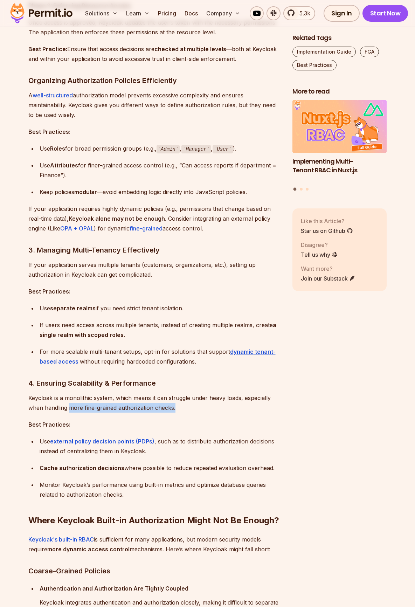
drag, startPoint x: 70, startPoint y: 408, endPoint x: 178, endPoint y: 407, distance: 107.6
click at [178, 407] on p "Keycloak is a monolithic system, which means it can struggle under heavy loads,…" at bounding box center [154, 403] width 253 height 20
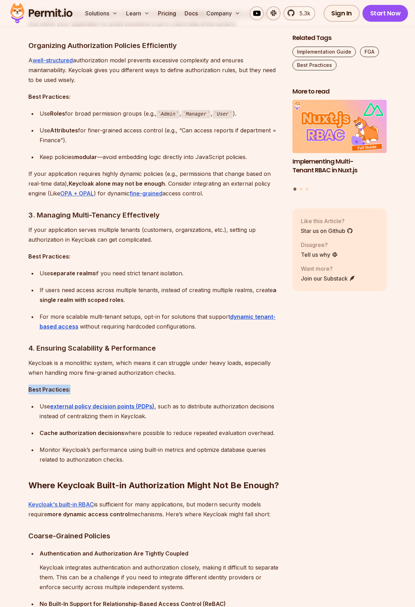
drag, startPoint x: 46, startPoint y: 390, endPoint x: 83, endPoint y: 389, distance: 37.2
click at [108, 388] on p "Best Practices:" at bounding box center [154, 390] width 253 height 10
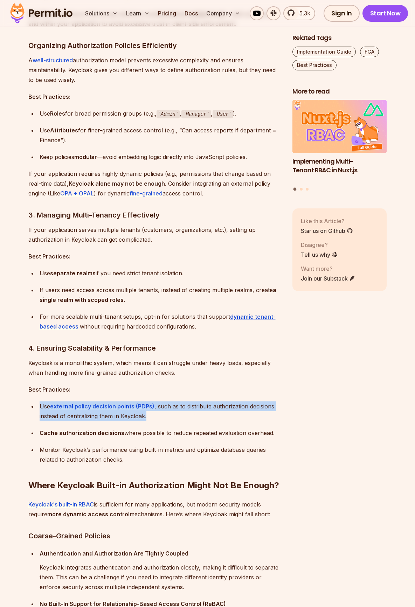
drag, startPoint x: 40, startPoint y: 405, endPoint x: 165, endPoint y: 415, distance: 125.2
click at [165, 415] on div "Use external policy decision points (PDPs) , such as to distribute authorizatio…" at bounding box center [161, 411] width 242 height 20
drag, startPoint x: 172, startPoint y: 407, endPoint x: 136, endPoint y: 418, distance: 37.5
click at [136, 418] on div "Use external policy decision points (PDPs) , such as to distribute authorizatio…" at bounding box center [161, 411] width 242 height 20
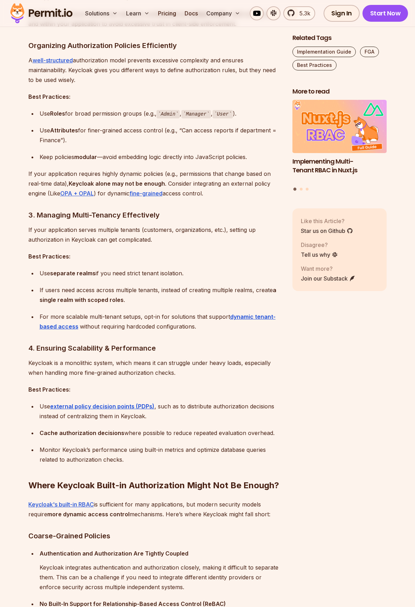
click at [119, 423] on ul "Use external policy decision points (PDPs) , such as to distribute authorizatio…" at bounding box center [154, 432] width 253 height 63
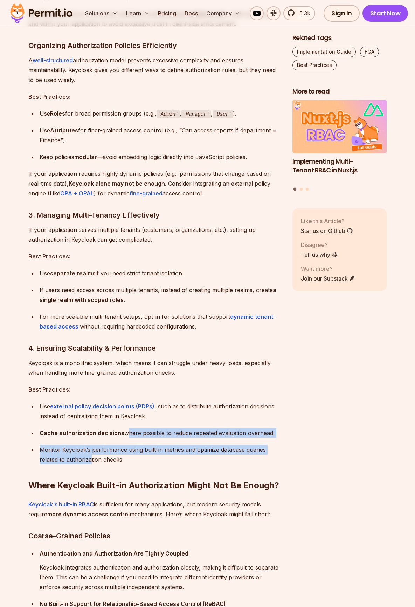
drag, startPoint x: 125, startPoint y: 434, endPoint x: 89, endPoint y: 458, distance: 42.9
click at [89, 458] on ul "Use external policy decision points (PDPs) , such as to distribute authorizatio…" at bounding box center [154, 432] width 253 height 63
click at [92, 453] on div "Monitor Keycloak’s performance using built-in metrics and optimize database que…" at bounding box center [161, 455] width 242 height 20
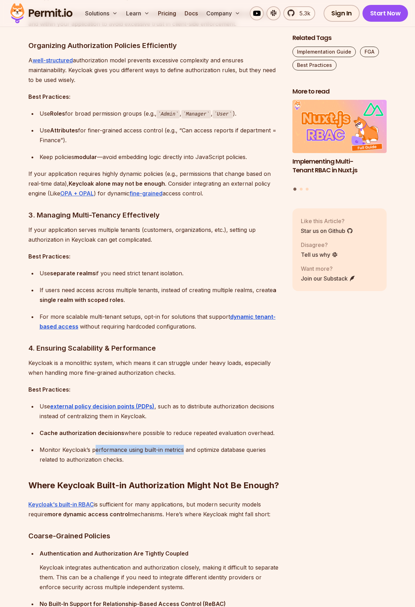
drag, startPoint x: 94, startPoint y: 449, endPoint x: 209, endPoint y: 450, distance: 115.3
click at [196, 451] on div "Monitor Keycloak’s performance using built-in metrics and optimize database que…" at bounding box center [161, 455] width 242 height 20
click at [209, 450] on div "Monitor Keycloak’s performance using built-in metrics and optimize database que…" at bounding box center [161, 455] width 242 height 20
drag, startPoint x: 195, startPoint y: 451, endPoint x: 250, endPoint y: 450, distance: 55.0
click at [250, 450] on div "Monitor Keycloak’s performance using built-in metrics and optimize database que…" at bounding box center [161, 455] width 242 height 20
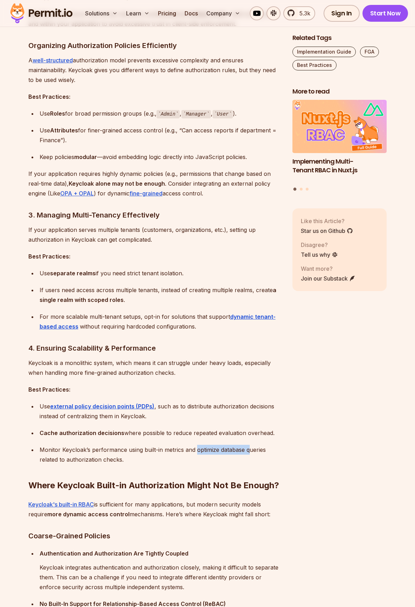
click at [250, 450] on div "Monitor Keycloak’s performance using built-in metrics and optimize database que…" at bounding box center [161, 455] width 242 height 20
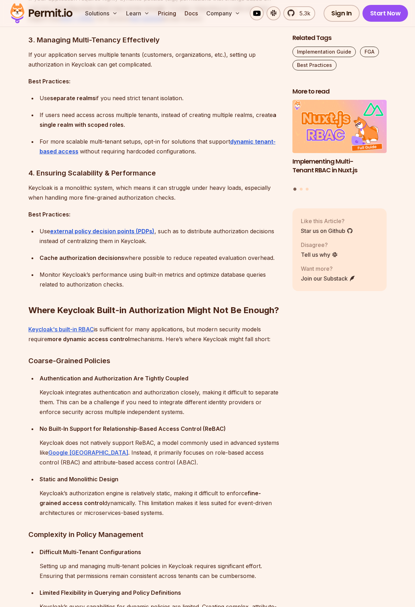
scroll to position [1051, 0]
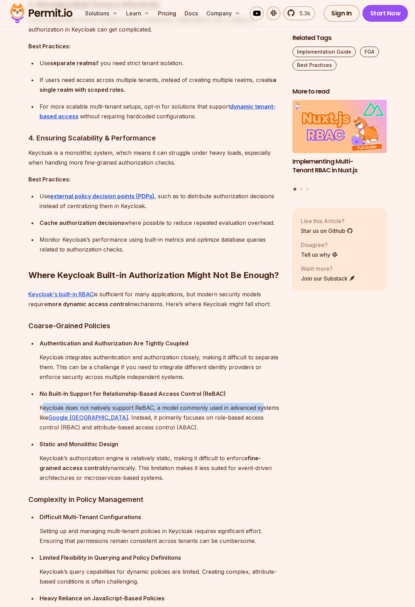
drag, startPoint x: 44, startPoint y: 409, endPoint x: 242, endPoint y: 411, distance: 198.0
click at [242, 411] on p "Keycloak does not natively support ReBAC, a model commonly used in advanced sys…" at bounding box center [161, 417] width 242 height 29
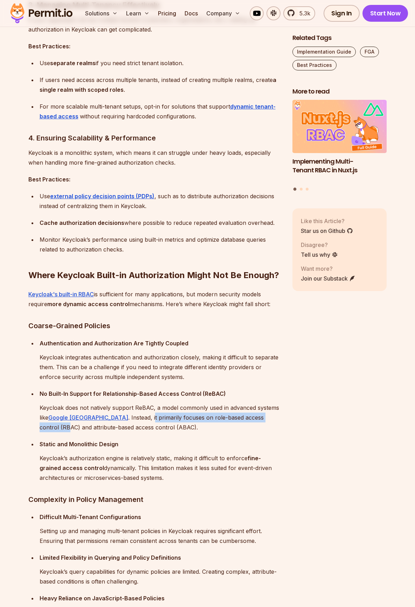
drag, startPoint x: 122, startPoint y: 419, endPoint x: 260, endPoint y: 416, distance: 138.1
click at [260, 416] on p "Keycloak does not natively support ReBAC, a model commonly used in advanced sys…" at bounding box center [161, 417] width 242 height 29
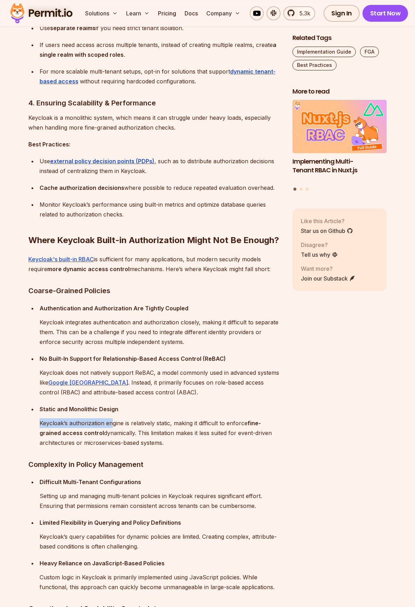
drag, startPoint x: 39, startPoint y: 427, endPoint x: 113, endPoint y: 426, distance: 74.3
click at [113, 426] on li "Static and Monolithic Design Keycloak’s authorization engine is relatively stat…" at bounding box center [159, 425] width 244 height 43
click at [113, 426] on p "Keycloak’s authorization engine is relatively static, making it difficult to en…" at bounding box center [161, 432] width 242 height 29
drag, startPoint x: 129, startPoint y: 423, endPoint x: 153, endPoint y: 424, distance: 23.8
click at [152, 423] on p "Keycloak’s authorization engine is relatively static, making it difficult to en…" at bounding box center [161, 432] width 242 height 29
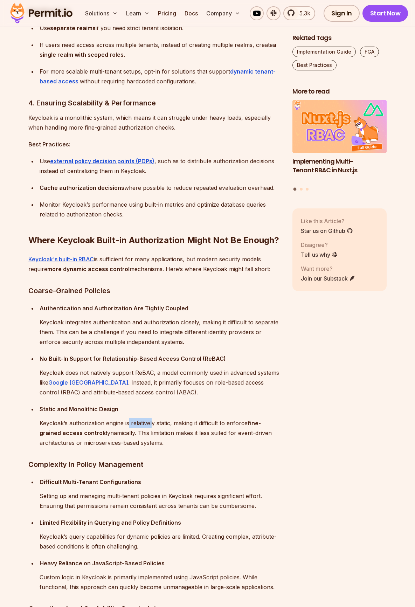
click at [153, 424] on p "Keycloak’s authorization engine is relatively static, making it difficult to en…" at bounding box center [161, 432] width 242 height 29
drag, startPoint x: 137, startPoint y: 435, endPoint x: 167, endPoint y: 439, distance: 30.1
click at [167, 439] on p "Keycloak’s authorization engine is relatively static, making it difficult to en…" at bounding box center [161, 432] width 242 height 29
click at [147, 438] on p "Keycloak’s authorization engine is relatively static, making it difficult to en…" at bounding box center [161, 432] width 242 height 29
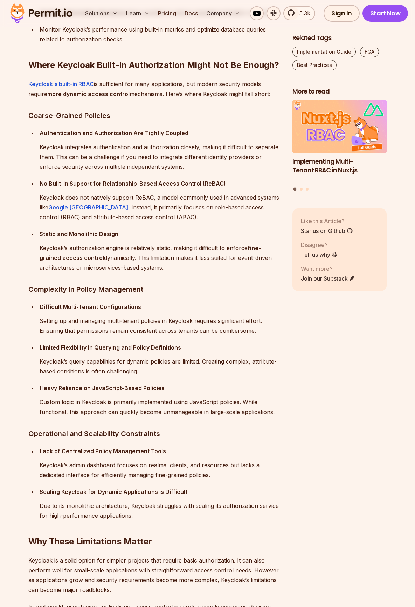
scroll to position [1296, 0]
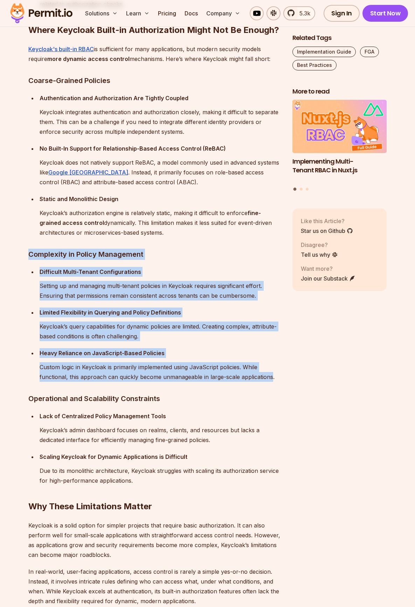
drag, startPoint x: 28, startPoint y: 257, endPoint x: 272, endPoint y: 377, distance: 271.7
click at [272, 377] on section "Table of Contents Keycloak is a popular open-source tool for managing identity …" at bounding box center [207, 178] width 415 height 2120
click at [272, 377] on p "Custom logic in Keycloak is primarily implemented using JavaScript policies. Wh…" at bounding box center [161, 372] width 242 height 20
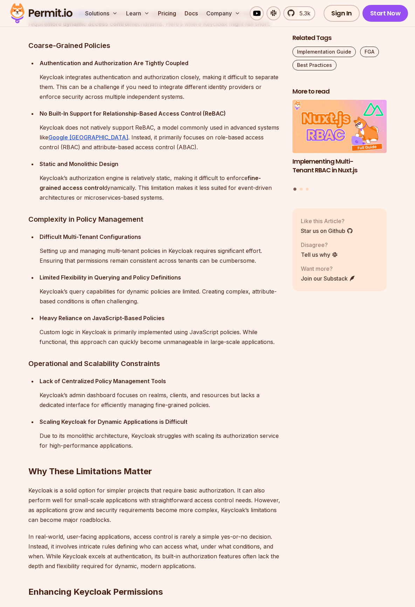
scroll to position [1366, 0]
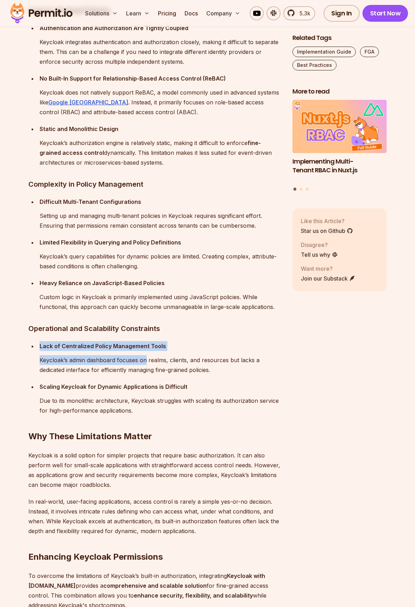
drag, startPoint x: 122, startPoint y: 341, endPoint x: 146, endPoint y: 354, distance: 27.9
click at [146, 354] on div "Keycloak is a popular open-source tool for managing identity and access control…" at bounding box center [154, 54] width 253 height 1940
drag, startPoint x: 146, startPoint y: 354, endPoint x: 148, endPoint y: 359, distance: 5.5
click at [147, 355] on div "Lack of Centralized Policy Management Tools Keycloak’s admin dashboard focuses …" at bounding box center [161, 358] width 242 height 34
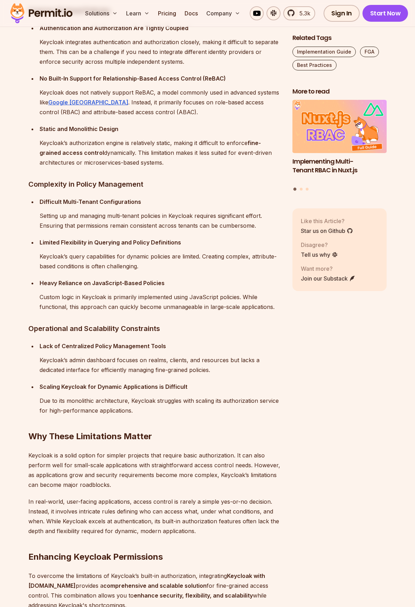
click at [157, 369] on p "Keycloak’s admin dashboard focuses on realms, clients, and resources but lacks …" at bounding box center [161, 365] width 242 height 20
drag, startPoint x: 157, startPoint y: 370, endPoint x: 209, endPoint y: 369, distance: 52.9
click at [209, 369] on p "Keycloak’s admin dashboard focuses on realms, clients, and resources but lacks …" at bounding box center [161, 365] width 242 height 20
click at [198, 370] on p "Keycloak’s admin dashboard focuses on realms, clients, and resources but lacks …" at bounding box center [161, 365] width 242 height 20
click at [198, 369] on p "Keycloak’s admin dashboard focuses on realms, clients, and resources but lacks …" at bounding box center [161, 365] width 242 height 20
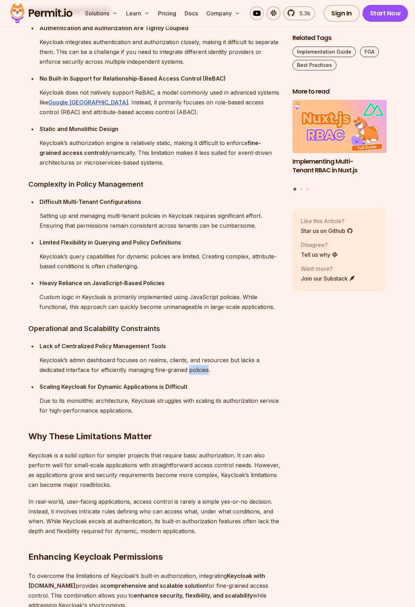
click at [208, 369] on p "Keycloak’s admin dashboard focuses on realms, clients, and resources but lacks …" at bounding box center [161, 365] width 242 height 20
drag, startPoint x: 211, startPoint y: 370, endPoint x: 157, endPoint y: 369, distance: 53.3
click at [157, 369] on p "Keycloak’s admin dashboard focuses on realms, clients, and resources but lacks …" at bounding box center [161, 365] width 242 height 20
copy p "fine-grained policies"
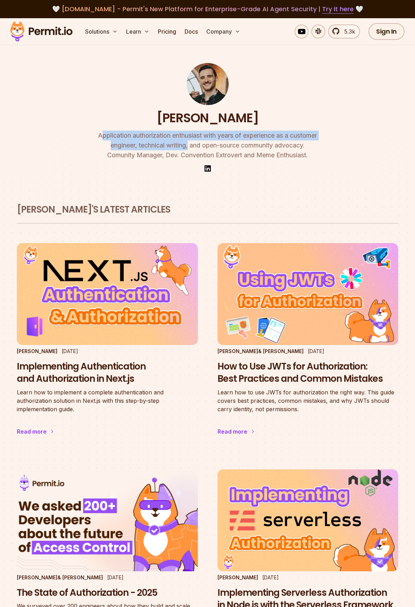
drag, startPoint x: 99, startPoint y: 137, endPoint x: 188, endPoint y: 147, distance: 88.8
click at [188, 147] on p "Application authorization enthusiast with years of experience as a customer eng…" at bounding box center [207, 145] width 269 height 29
click at [209, 84] on img at bounding box center [208, 84] width 42 height 42
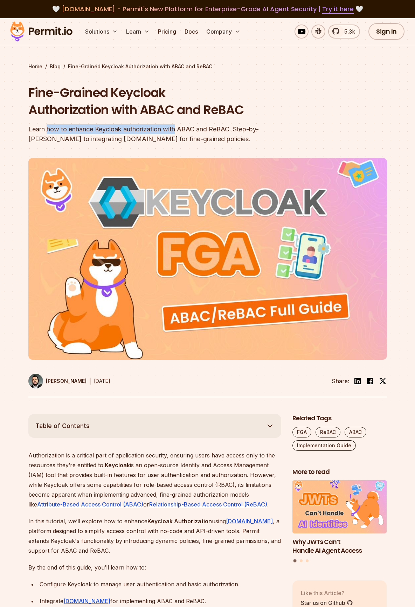
drag, startPoint x: 89, startPoint y: 129, endPoint x: 177, endPoint y: 130, distance: 87.6
click at [177, 130] on div "Learn how to enhance Keycloak authorization with ABAC and ReBAC. Step-by-step g…" at bounding box center [162, 134] width 269 height 20
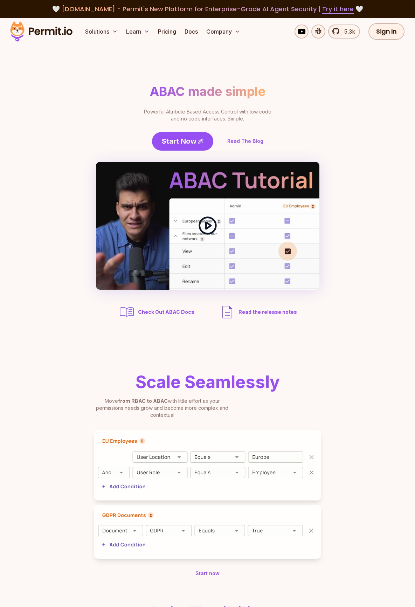
click at [186, 234] on div at bounding box center [208, 226] width 224 height 128
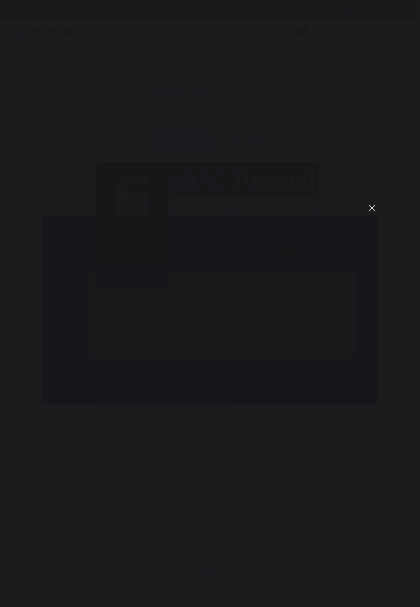
click at [372, 206] on button "You can close this modal content with the ESC key" at bounding box center [372, 208] width 12 height 12
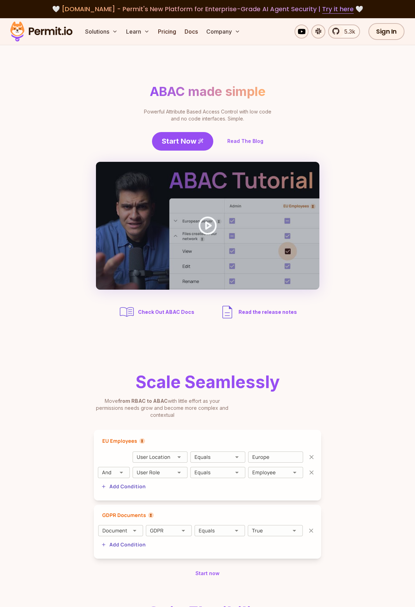
scroll to position [140, 0]
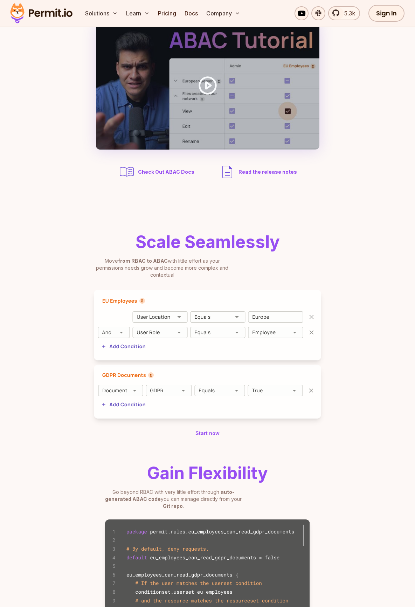
click at [164, 316] on img at bounding box center [207, 325] width 227 height 71
click at [195, 317] on img at bounding box center [207, 325] width 227 height 71
click at [194, 336] on img at bounding box center [207, 325] width 227 height 71
click at [147, 330] on img at bounding box center [207, 325] width 227 height 71
click at [217, 339] on img at bounding box center [207, 325] width 227 height 71
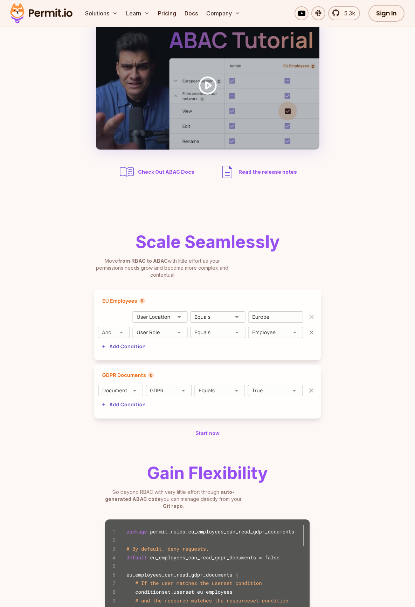
drag, startPoint x: 249, startPoint y: 335, endPoint x: 280, endPoint y: 325, distance: 32.1
click at [250, 335] on img at bounding box center [207, 325] width 227 height 71
click at [288, 293] on img at bounding box center [207, 325] width 227 height 71
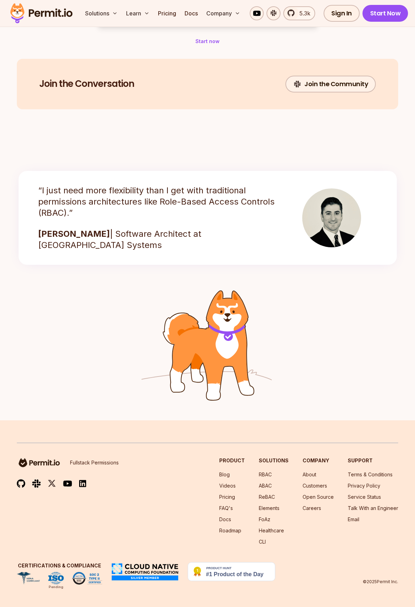
scroll to position [851, 0]
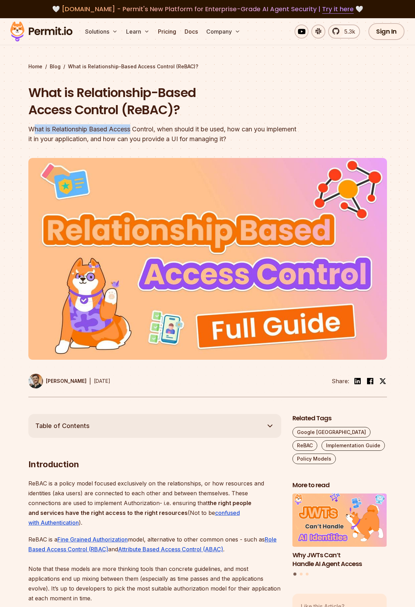
drag, startPoint x: 49, startPoint y: 130, endPoint x: 135, endPoint y: 130, distance: 85.5
click at [135, 130] on div "What is Relationship Based Access Control, when should it be used, how can you …" at bounding box center [162, 134] width 269 height 20
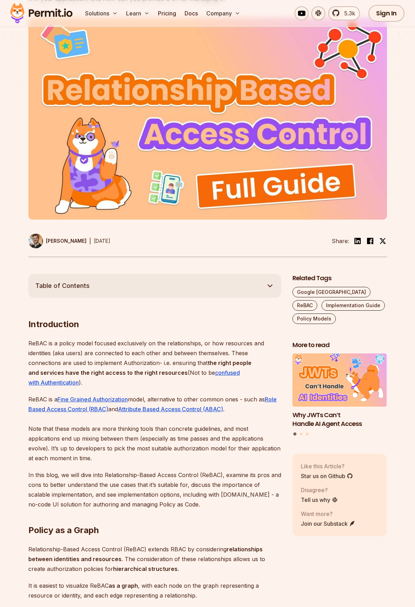
scroll to position [175, 0]
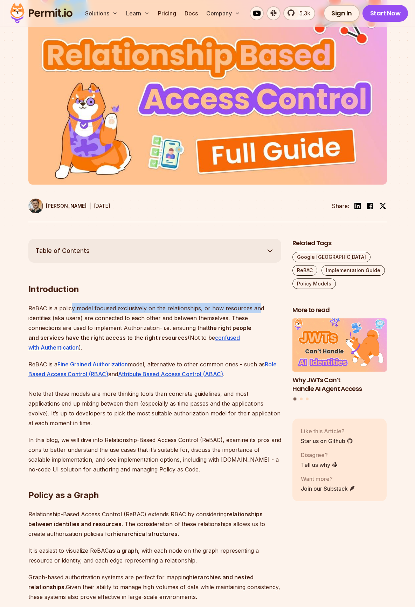
drag, startPoint x: 73, startPoint y: 310, endPoint x: 258, endPoint y: 302, distance: 185.5
click at [131, 304] on p "ReBAC is a policy model focused exclusively on the relationships, or how resour…" at bounding box center [154, 327] width 253 height 49
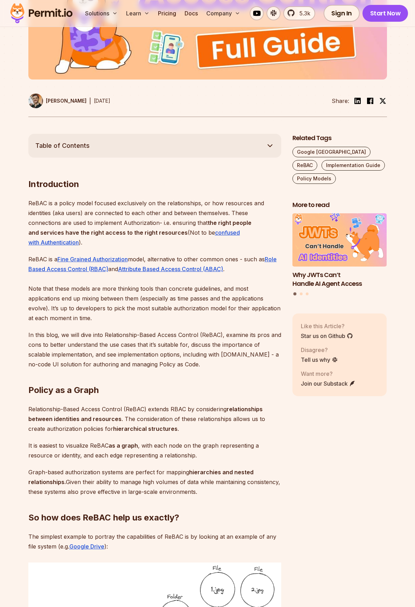
scroll to position [315, 0]
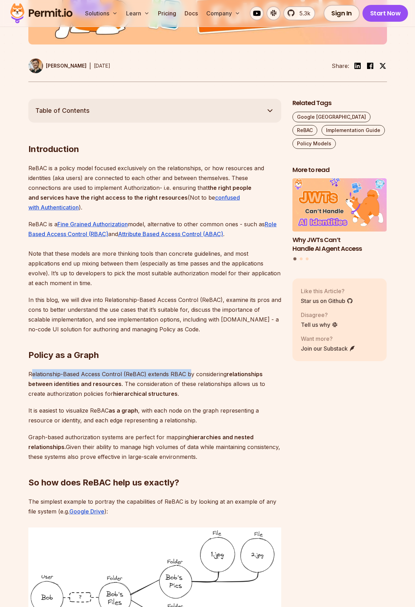
drag, startPoint x: 33, startPoint y: 376, endPoint x: 197, endPoint y: 377, distance: 163.3
click at [197, 377] on p "Relationship-Based Access Control (ReBAC) extends RBAC by considering relations…" at bounding box center [154, 383] width 253 height 29
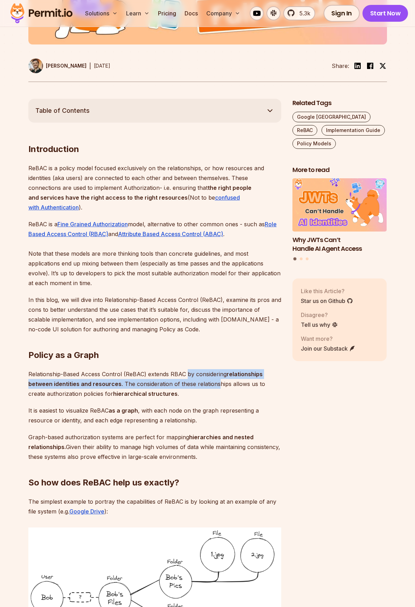
drag, startPoint x: 186, startPoint y: 375, endPoint x: 216, endPoint y: 386, distance: 32.3
click at [216, 386] on p "Relationship-Based Access Control (ReBAC) extends RBAC by considering relations…" at bounding box center [154, 383] width 253 height 29
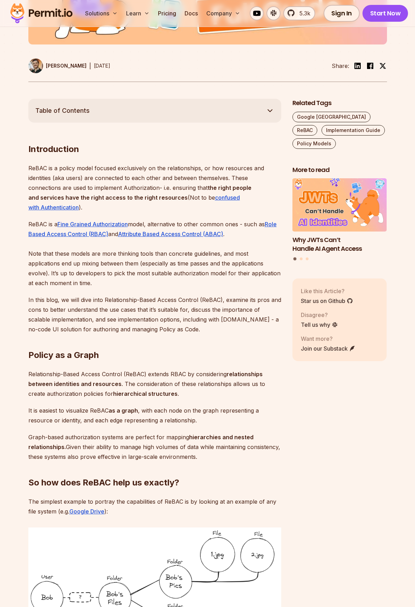
drag, startPoint x: 219, startPoint y: 373, endPoint x: 118, endPoint y: 388, distance: 102.0
click at [118, 388] on p "Relationship-Based Access Control (ReBAC) extends RBAC by considering relations…" at bounding box center [154, 383] width 253 height 29
click at [119, 386] on p "Relationship-Based Access Control (ReBAC) extends RBAC by considering relations…" at bounding box center [154, 383] width 253 height 29
drag, startPoint x: 148, startPoint y: 373, endPoint x: 82, endPoint y: 385, distance: 67.6
click at [82, 385] on p "Relationship-Based Access Control (ReBAC) extends RBAC by considering relations…" at bounding box center [154, 383] width 253 height 29
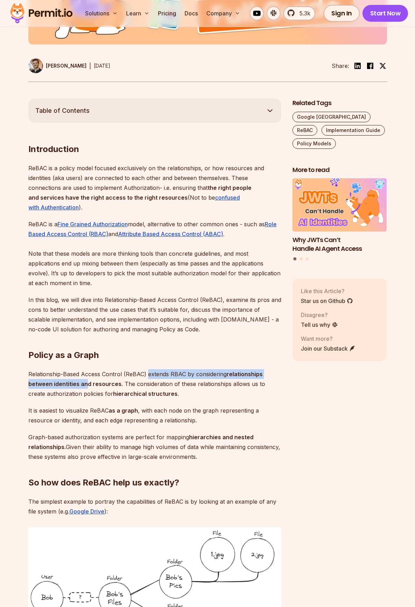
click at [81, 385] on strong "relationships between identities and resources" at bounding box center [145, 379] width 234 height 17
click at [77, 384] on strong "relationships between identities and resources" at bounding box center [145, 379] width 234 height 17
drag, startPoint x: 147, startPoint y: 377, endPoint x: 77, endPoint y: 387, distance: 70.8
click at [77, 387] on p "Relationship-Based Access Control (ReBAC) extends RBAC by considering relations…" at bounding box center [154, 383] width 253 height 29
click at [77, 387] on strong "relationships between identities and resources" at bounding box center [145, 379] width 234 height 17
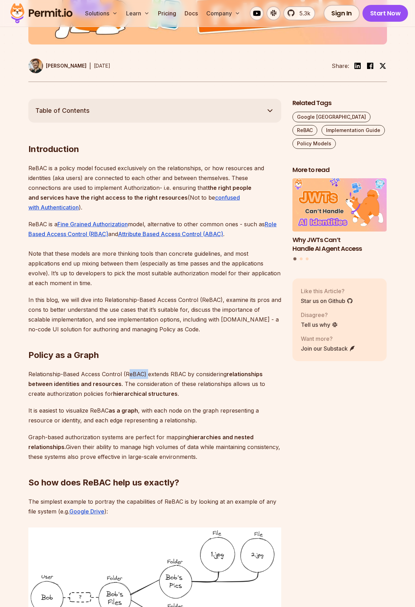
drag, startPoint x: 147, startPoint y: 375, endPoint x: 124, endPoint y: 375, distance: 23.5
click at [127, 374] on p "Relationship-Based Access Control (ReBAC) extends RBAC by considering relations…" at bounding box center [154, 383] width 253 height 29
click at [124, 375] on p "Relationship-Based Access Control (ReBAC) extends RBAC by considering relations…" at bounding box center [154, 383] width 253 height 29
drag, startPoint x: 31, startPoint y: 375, endPoint x: 131, endPoint y: 375, distance: 100.5
click at [131, 375] on p "Relationship-Based Access Control (ReBAC) extends RBAC by considering relations…" at bounding box center [154, 383] width 253 height 29
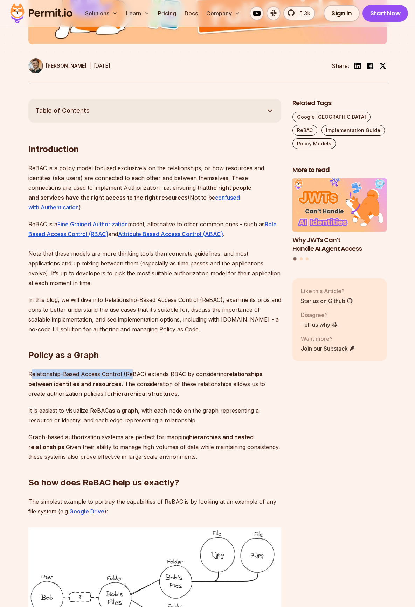
click at [131, 375] on p "Relationship-Based Access Control (ReBAC) extends RBAC by considering relations…" at bounding box center [154, 383] width 253 height 29
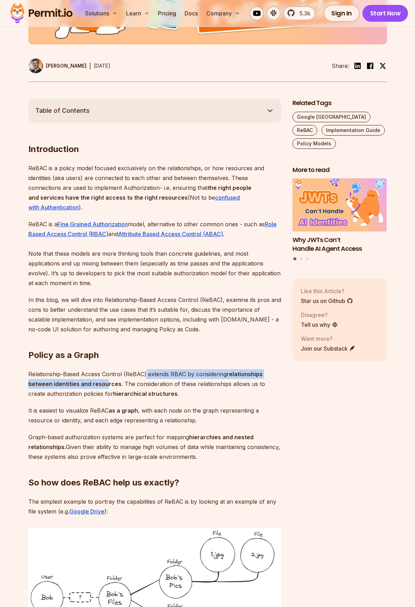
drag, startPoint x: 145, startPoint y: 373, endPoint x: 104, endPoint y: 382, distance: 41.9
click at [104, 385] on p "Relationship-Based Access Control (ReBAC) extends RBAC by considering relations…" at bounding box center [154, 383] width 253 height 29
click at [153, 381] on p "Relationship-Based Access Control (ReBAC) extends RBAC by considering relations…" at bounding box center [154, 383] width 253 height 29
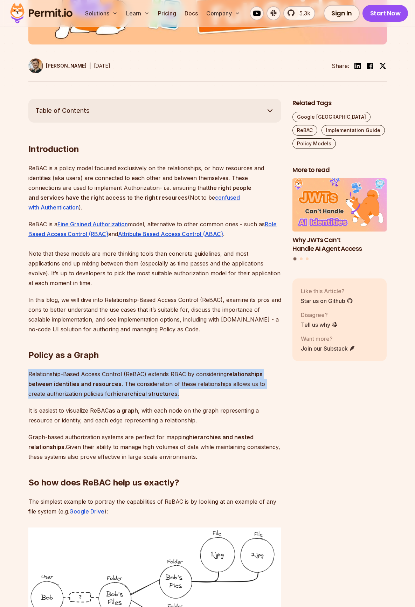
drag, startPoint x: 27, startPoint y: 375, endPoint x: 185, endPoint y: 396, distance: 159.5
click at [210, 380] on p "Relationship-Based Access Control (ReBAC) extends RBAC by considering relations…" at bounding box center [154, 383] width 253 height 29
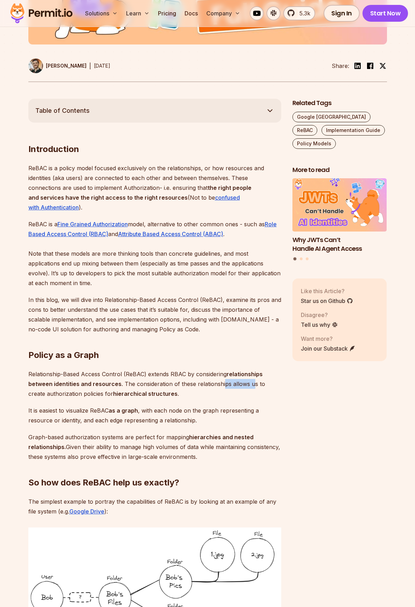
drag, startPoint x: 221, startPoint y: 385, endPoint x: 252, endPoint y: 385, distance: 31.2
click at [252, 385] on p "Relationship-Based Access Control (ReBAC) extends RBAC by considering relations…" at bounding box center [154, 383] width 253 height 29
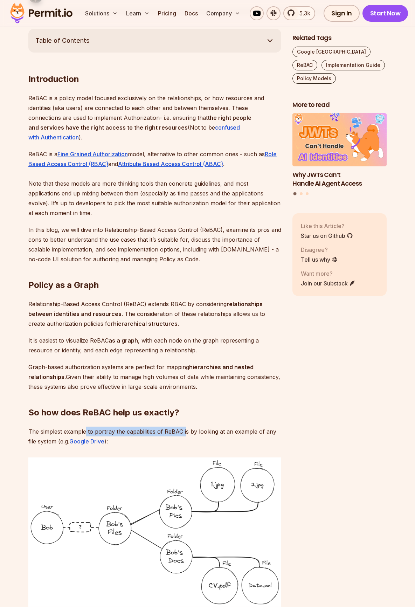
drag, startPoint x: 85, startPoint y: 434, endPoint x: 185, endPoint y: 425, distance: 100.6
click at [170, 429] on p "The simplest example to portray the capabilities of ReBAC is by looking at an e…" at bounding box center [154, 437] width 253 height 20
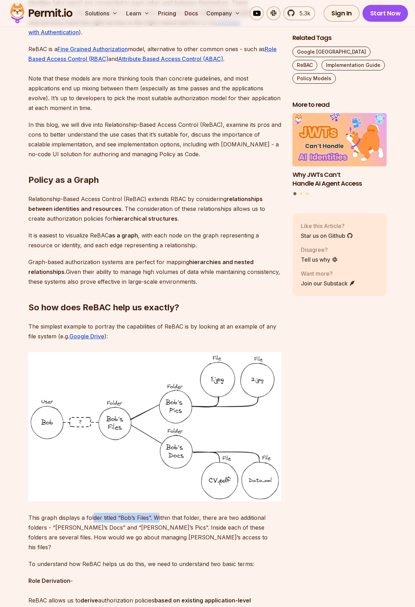
drag, startPoint x: 97, startPoint y: 513, endPoint x: 159, endPoint y: 512, distance: 61.3
click at [102, 559] on p "To understand how ReBAC helps us do this, we need to understand two basic terms:" at bounding box center [154, 564] width 253 height 10
drag, startPoint x: 101, startPoint y: 518, endPoint x: 162, endPoint y: 515, distance: 61.0
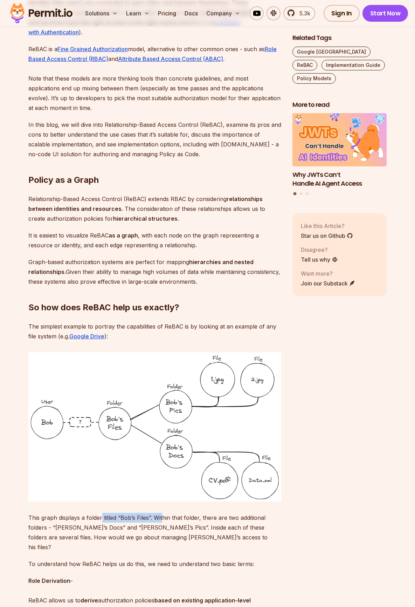
click at [162, 515] on p "This graph displays a folder titled “Bob’s Files”. Within that folder, there ar…" at bounding box center [154, 532] width 253 height 39
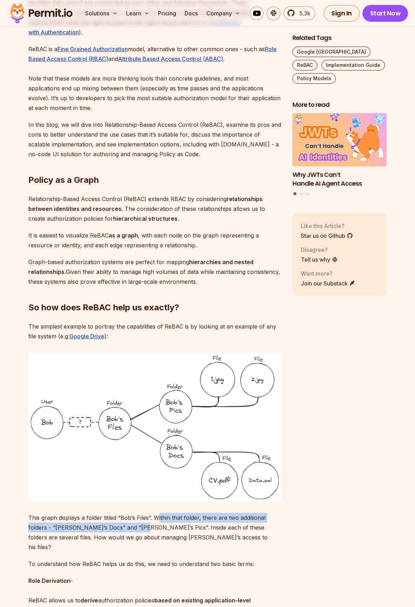
drag, startPoint x: 158, startPoint y: 517, endPoint x: 135, endPoint y: 526, distance: 24.5
click at [135, 525] on p "This graph displays a folder titled “Bob’s Files”. Within that folder, there ar…" at bounding box center [154, 532] width 253 height 39
click at [135, 527] on p "This graph displays a folder titled “Bob’s Files”. Within that folder, there ar…" at bounding box center [154, 532] width 253 height 39
click at [143, 527] on p "This graph displays a folder titled “Bob’s Files”. Within that folder, there ar…" at bounding box center [154, 532] width 253 height 39
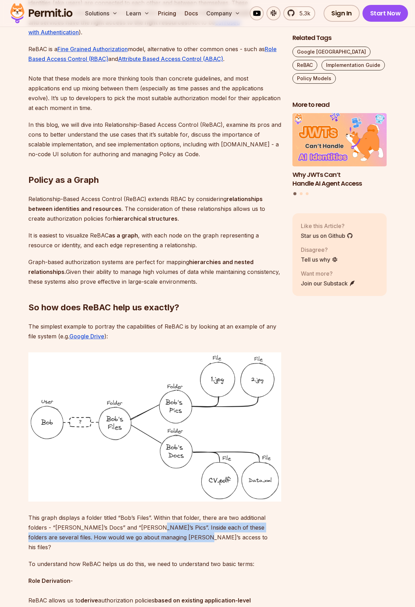
drag, startPoint x: 147, startPoint y: 525, endPoint x: 180, endPoint y: 534, distance: 33.7
click at [181, 534] on p "This graph displays a folder titled “Bob’s Files”. Within that folder, there ar…" at bounding box center [154, 532] width 253 height 39
drag, startPoint x: 169, startPoint y: 534, endPoint x: 160, endPoint y: 534, distance: 8.4
click at [168, 535] on p "This graph displays a folder titled “Bob’s Files”. Within that folder, there ar…" at bounding box center [154, 532] width 253 height 39
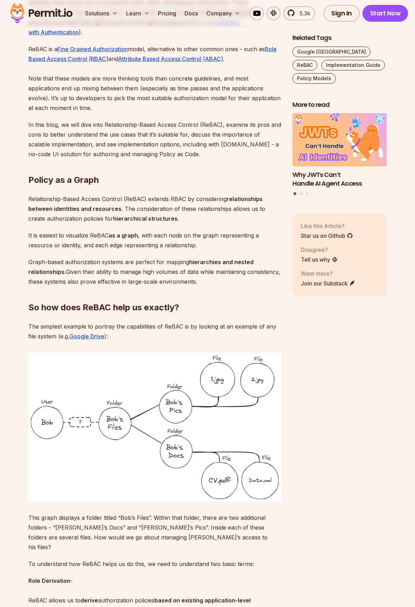
click at [68, 559] on p "To understand how ReBAC helps us do this, we need to understand two basic terms:" at bounding box center [154, 564] width 253 height 10
drag, startPoint x: 43, startPoint y: 555, endPoint x: 119, endPoint y: 555, distance: 76.4
click at [119, 559] on p "To understand how ReBAC helps us do this, we need to understand two basic terms:" at bounding box center [154, 564] width 253 height 10
drag, startPoint x: 103, startPoint y: 554, endPoint x: 230, endPoint y: 552, distance: 127.5
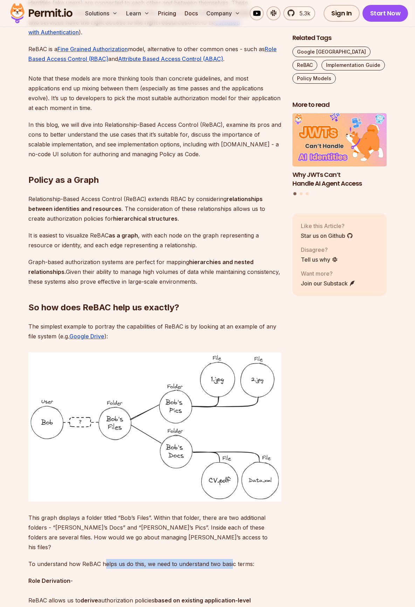
click at [230, 559] on p "To understand how ReBAC helps us do this, we need to understand two basic terms:" at bounding box center [154, 564] width 253 height 10
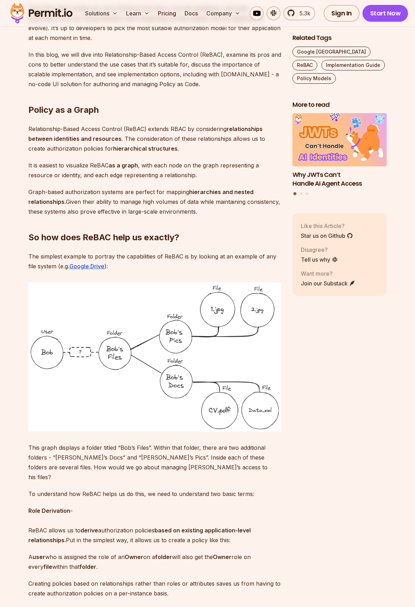
scroll to position [596, 0]
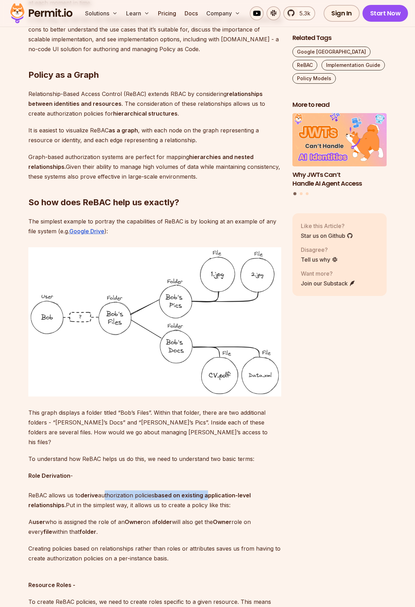
drag, startPoint x: 106, startPoint y: 487, endPoint x: 209, endPoint y: 489, distance: 103.0
click at [209, 489] on p "Role Derivation - ReBAC allows us to derive authorization policies based on exi…" at bounding box center [154, 490] width 253 height 39
click at [209, 492] on strong "based on existing application-level relationships." at bounding box center [139, 500] width 222 height 17
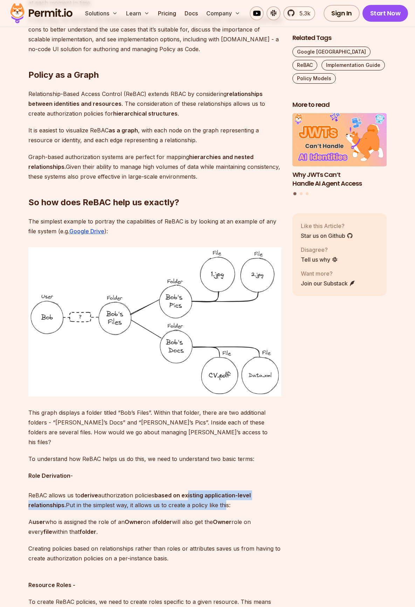
drag, startPoint x: 190, startPoint y: 485, endPoint x: 224, endPoint y: 494, distance: 35.0
click at [224, 494] on p "Role Derivation - ReBAC allows us to derive authorization policies based on exi…" at bounding box center [154, 490] width 253 height 39
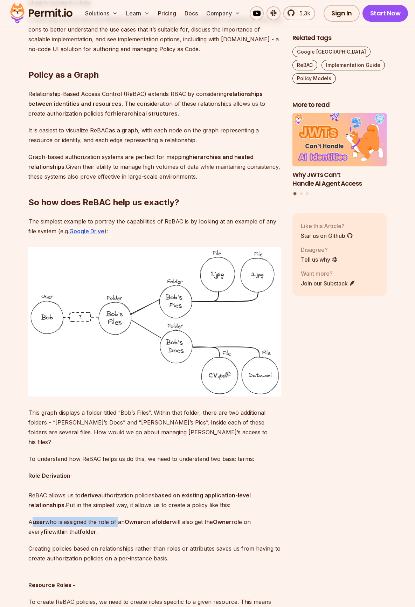
drag, startPoint x: 35, startPoint y: 516, endPoint x: 119, endPoint y: 514, distance: 83.8
click at [119, 517] on p "A user who is assigned the role of an Owner on a folder will also get the Owner…" at bounding box center [154, 527] width 253 height 20
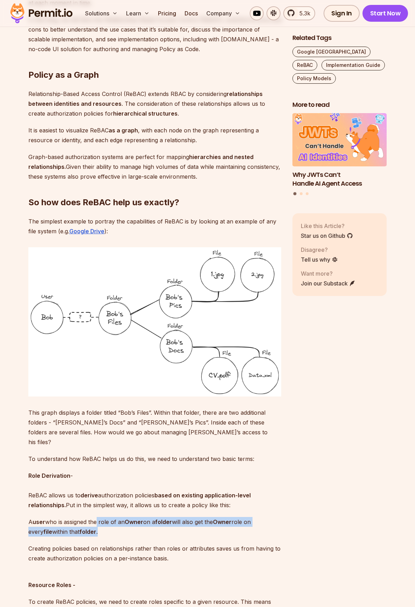
drag, startPoint x: 98, startPoint y: 512, endPoint x: 101, endPoint y: 524, distance: 12.2
click at [101, 524] on p "A user who is assigned the role of an Owner on a folder will also get the Owner…" at bounding box center [154, 527] width 253 height 20
click at [78, 522] on p "A user who is assigned the role of an Owner on a folder will also get the Owner…" at bounding box center [154, 527] width 253 height 20
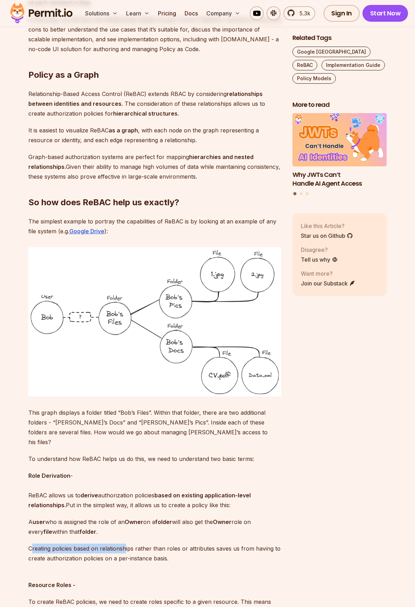
drag, startPoint x: 31, startPoint y: 540, endPoint x: 131, endPoint y: 539, distance: 99.8
click at [131, 544] on p "Creating policies based on relationships rather than roles or attributes saves …" at bounding box center [154, 554] width 253 height 20
drag, startPoint x: 95, startPoint y: 539, endPoint x: 236, endPoint y: 538, distance: 141.2
click at [236, 544] on p "Creating policies based on relationships rather than roles or attributes saves …" at bounding box center [154, 554] width 253 height 20
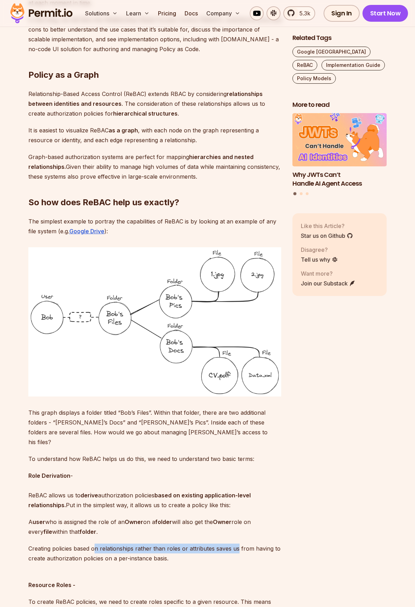
click at [236, 544] on p "Creating policies based on relationships rather than roles or attributes saves …" at bounding box center [154, 554] width 253 height 20
drag, startPoint x: 178, startPoint y: 536, endPoint x: 261, endPoint y: 537, distance: 83.0
click at [261, 544] on p "Creating policies based on relationships rather than roles or attributes saves …" at bounding box center [154, 554] width 253 height 20
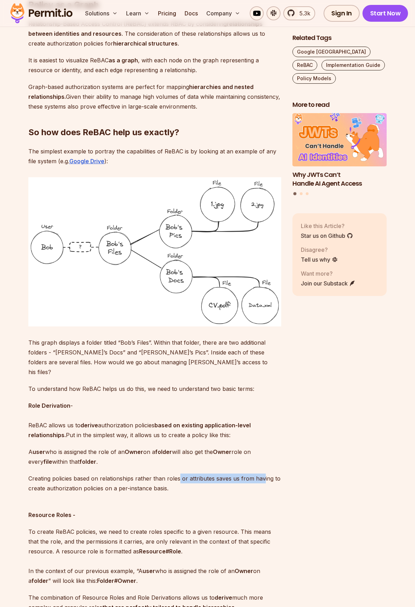
scroll to position [701, 0]
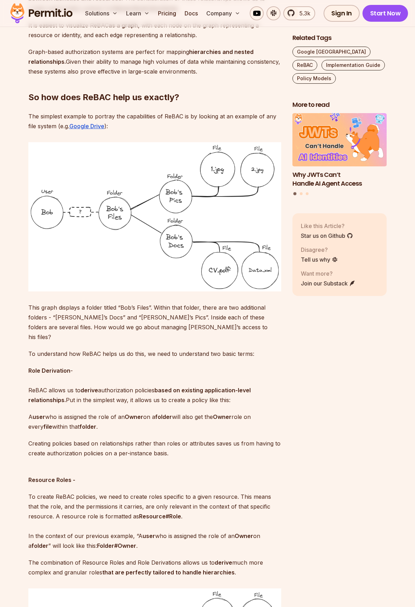
click at [89, 496] on p "To create ReBAC policies, we need to create roles specific to a given resource.…" at bounding box center [154, 521] width 253 height 59
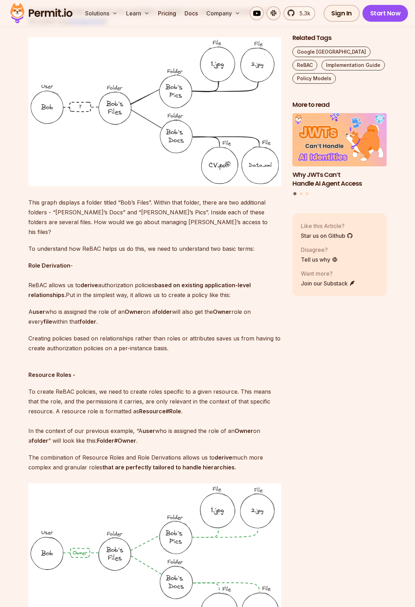
scroll to position [841, 0]
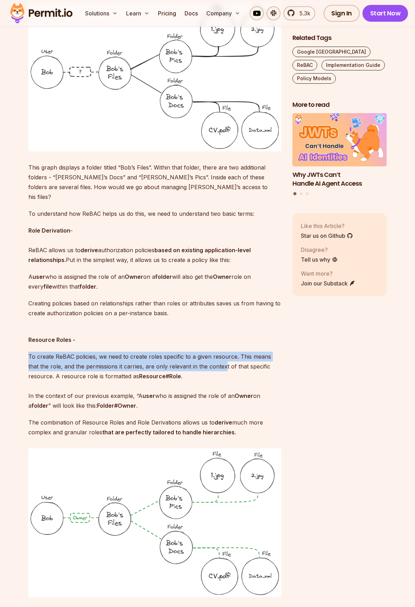
drag, startPoint x: 29, startPoint y: 346, endPoint x: 212, endPoint y: 355, distance: 183.8
click at [212, 355] on p "To create ReBAC policies, we need to create roles specific to a given resource.…" at bounding box center [154, 381] width 253 height 59
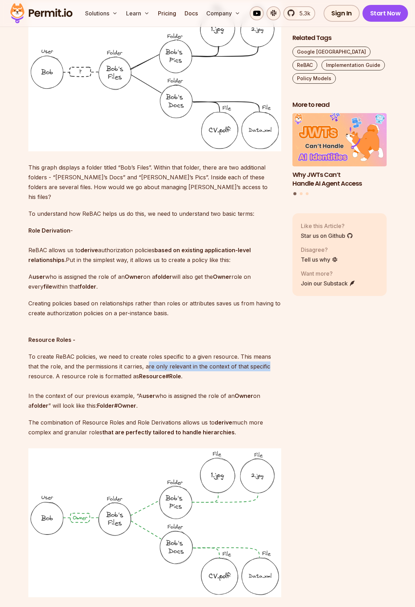
drag, startPoint x: 136, startPoint y: 359, endPoint x: 260, endPoint y: 357, distance: 124.1
click at [260, 357] on p "To create ReBAC policies, we need to create roles specific to a given resource.…" at bounding box center [154, 381] width 253 height 59
click at [249, 368] on p "To create ReBAC policies, we need to create roles specific to a given resource.…" at bounding box center [154, 381] width 253 height 59
drag, startPoint x: 55, startPoint y: 366, endPoint x: 97, endPoint y: 365, distance: 42.1
click at [97, 365] on p "To create ReBAC policies, we need to create roles specific to a given resource.…" at bounding box center [154, 381] width 253 height 59
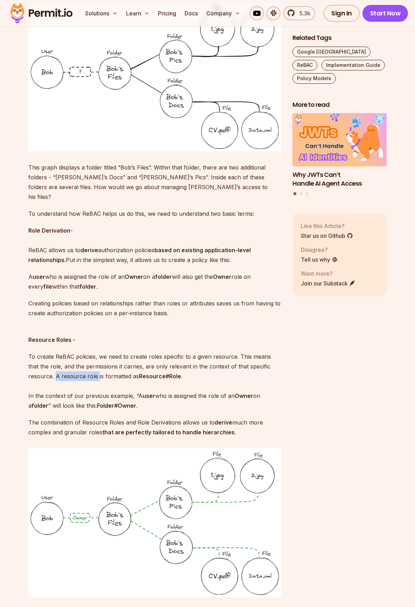
click at [97, 365] on p "To create ReBAC policies, we need to create roles specific to a given resource.…" at bounding box center [154, 381] width 253 height 59
drag, startPoint x: 139, startPoint y: 365, endPoint x: 157, endPoint y: 364, distance: 17.6
click at [157, 373] on strong "Resource#Role" at bounding box center [160, 376] width 42 height 7
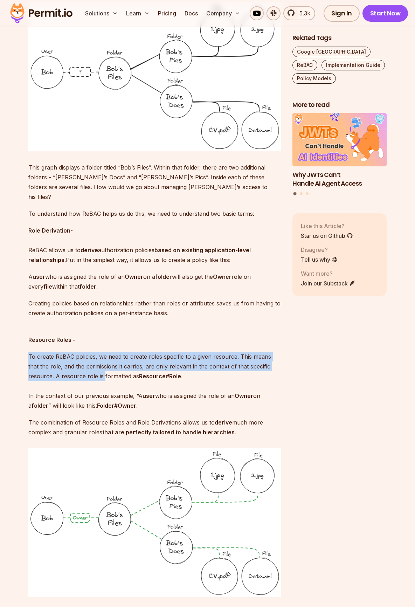
drag, startPoint x: 28, startPoint y: 348, endPoint x: 98, endPoint y: 367, distance: 72.3
click at [98, 367] on p "To create ReBAC policies, we need to create roles specific to a given resource.…" at bounding box center [154, 381] width 253 height 59
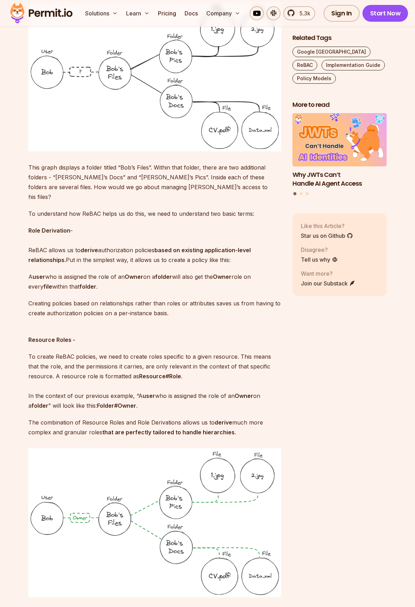
click at [90, 392] on p "To create ReBAC policies, we need to create roles specific to a given resource.…" at bounding box center [154, 381] width 253 height 59
drag, startPoint x: 29, startPoint y: 387, endPoint x: 100, endPoint y: 385, distance: 70.8
click at [100, 385] on p "To create ReBAC policies, we need to create roles specific to a given resource.…" at bounding box center [154, 381] width 253 height 59
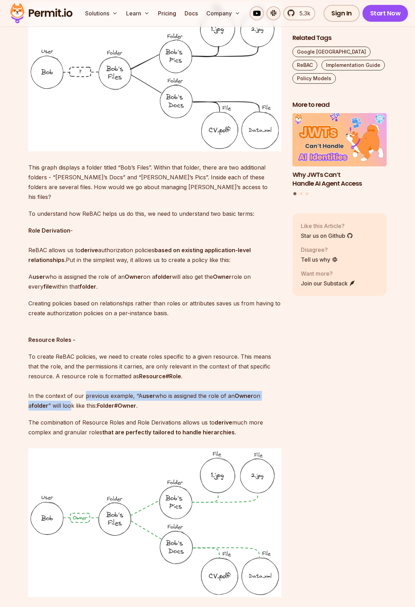
drag, startPoint x: 84, startPoint y: 388, endPoint x: 70, endPoint y: 398, distance: 17.0
click at [70, 398] on p "To create ReBAC policies, we need to create roles specific to a given resource.…" at bounding box center [154, 381] width 253 height 59
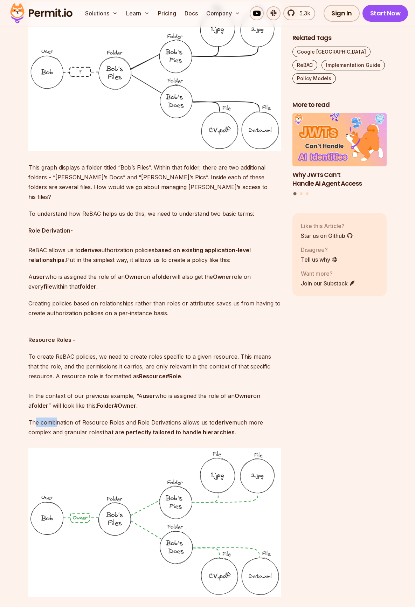
drag, startPoint x: 36, startPoint y: 414, endPoint x: 78, endPoint y: 413, distance: 42.7
click at [78, 418] on p "The combination of Resource Roles and Role Derivations allows us to derive much…" at bounding box center [154, 428] width 253 height 20
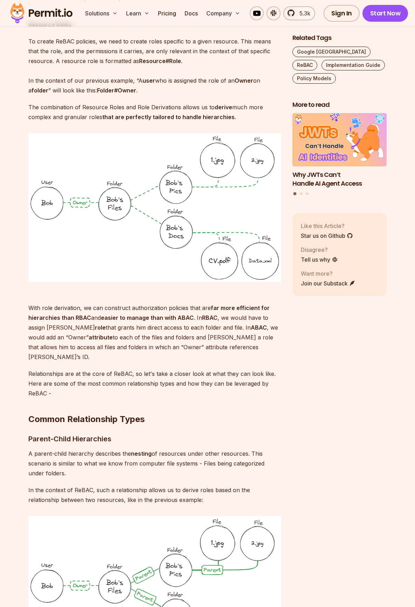
scroll to position [1226, 0]
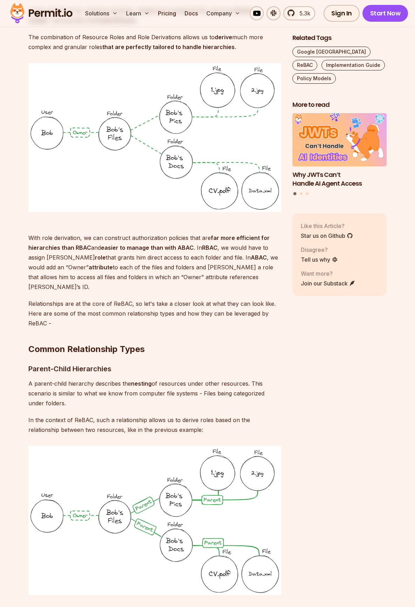
drag, startPoint x: 117, startPoint y: 327, endPoint x: 131, endPoint y: 364, distance: 39.4
click at [131, 379] on p "A parent-child hierarchy describes the nesting of resources under other resourc…" at bounding box center [154, 393] width 253 height 29
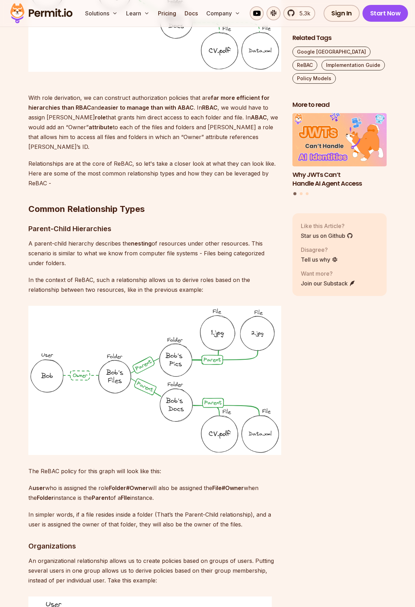
scroll to position [1261, 0]
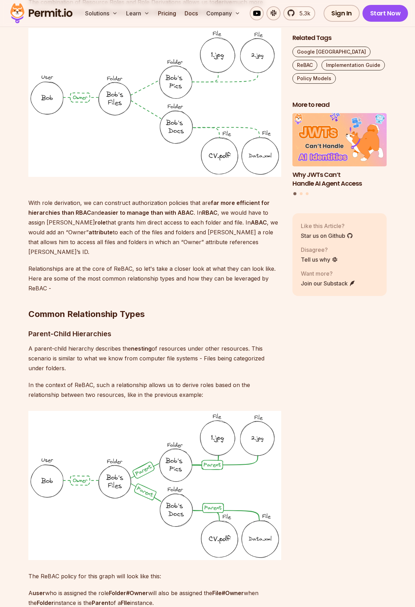
drag, startPoint x: 63, startPoint y: 325, endPoint x: 128, endPoint y: 327, distance: 64.8
click at [128, 344] on p "A parent-child hierarchy describes the nesting of resources under other resourc…" at bounding box center [154, 358] width 253 height 29
drag, startPoint x: 110, startPoint y: 326, endPoint x: 183, endPoint y: 325, distance: 72.9
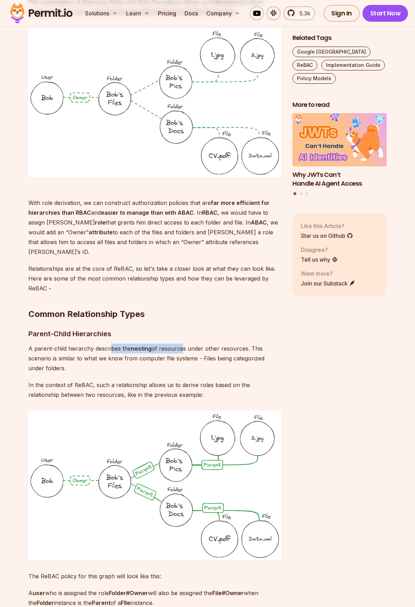
click at [183, 344] on p "A parent-child hierarchy describes the nesting of resources under other resourc…" at bounding box center [154, 358] width 253 height 29
click at [182, 344] on p "A parent-child hierarchy describes the nesting of resources under other resourc…" at bounding box center [154, 358] width 253 height 29
click at [163, 344] on p "A parent-child hierarchy describes the nesting of resources under other resourc…" at bounding box center [154, 358] width 253 height 29
drag, startPoint x: 182, startPoint y: 324, endPoint x: 169, endPoint y: 335, distance: 16.9
click at [182, 344] on p "A parent-child hierarchy describes the nesting of resources under other resourc…" at bounding box center [154, 358] width 253 height 29
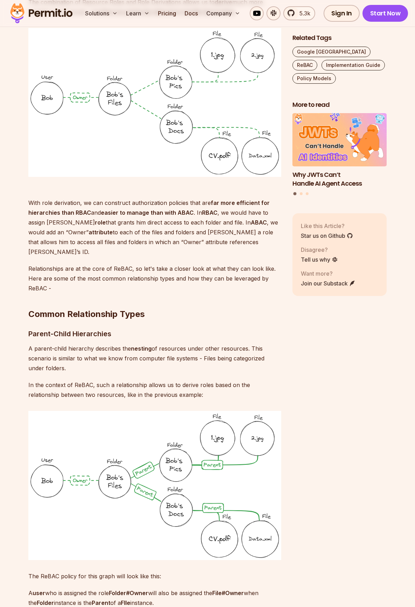
click at [170, 344] on p "A parent-child hierarchy describes the nesting of resources under other resourc…" at bounding box center [154, 358] width 253 height 29
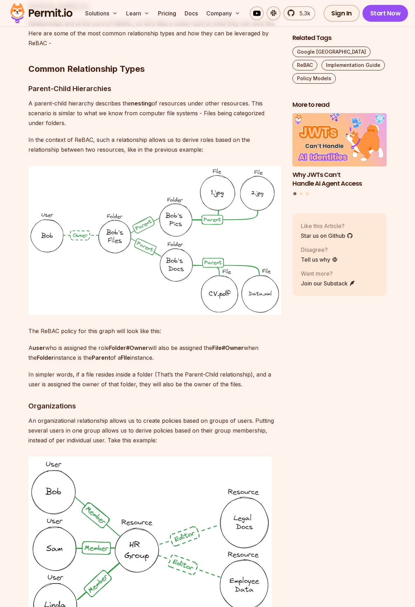
scroll to position [1541, 0]
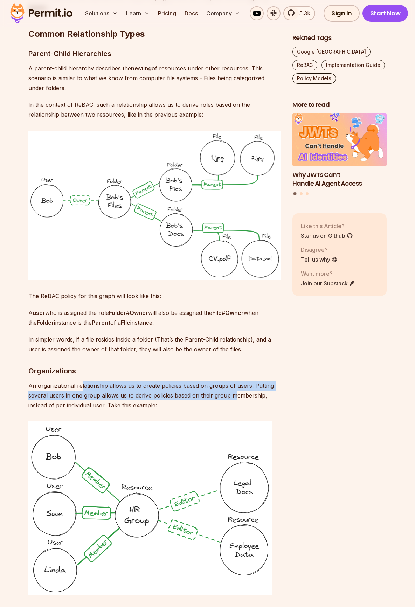
drag, startPoint x: 80, startPoint y: 366, endPoint x: 225, endPoint y: 378, distance: 145.5
click at [231, 381] on p "An organizational relationship allows us to create policies based on groups of …" at bounding box center [154, 395] width 253 height 29
click at [192, 381] on p "An organizational relationship allows us to create policies based on groups of …" at bounding box center [154, 395] width 253 height 29
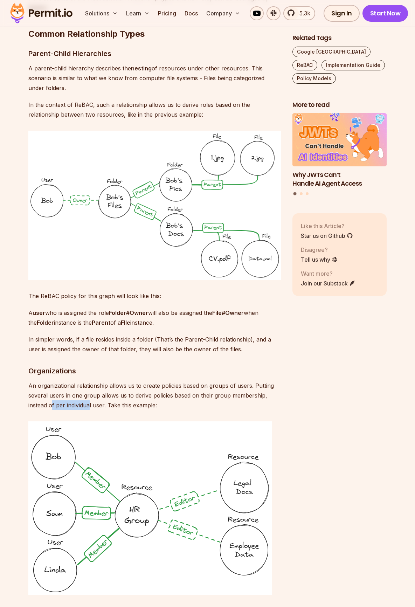
drag, startPoint x: 52, startPoint y: 386, endPoint x: 90, endPoint y: 382, distance: 38.8
click at [90, 382] on p "An organizational relationship allows us to create policies based on groups of …" at bounding box center [154, 395] width 253 height 29
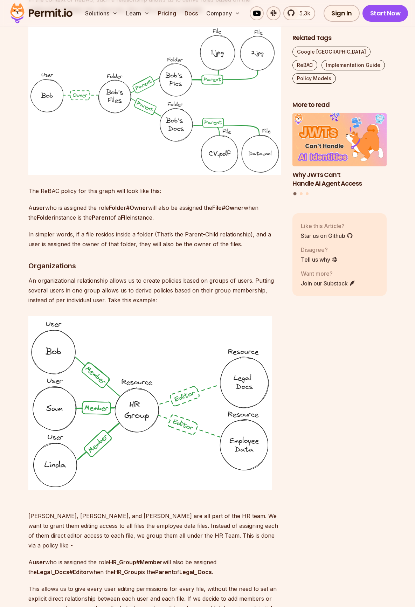
scroll to position [1717, 0]
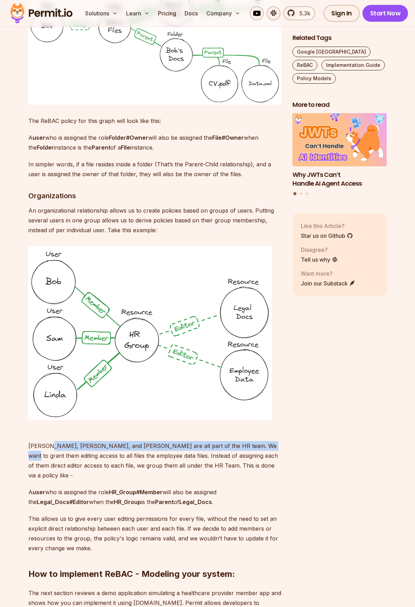
drag, startPoint x: 49, startPoint y: 424, endPoint x: 255, endPoint y: 427, distance: 206.0
click at [255, 431] on p "Bob, Sam, and Linda are all part of the HR team. We want to grant them editing …" at bounding box center [154, 455] width 253 height 49
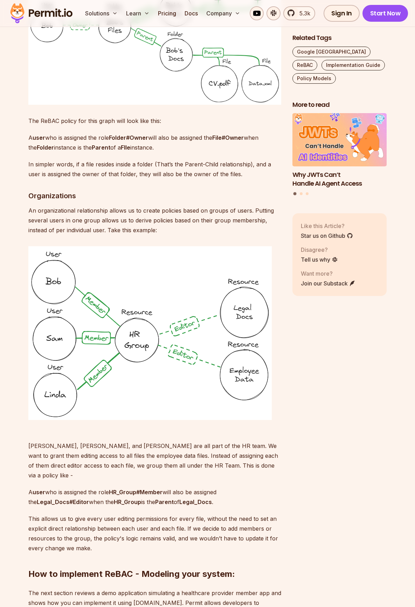
scroll to position [1752, 0]
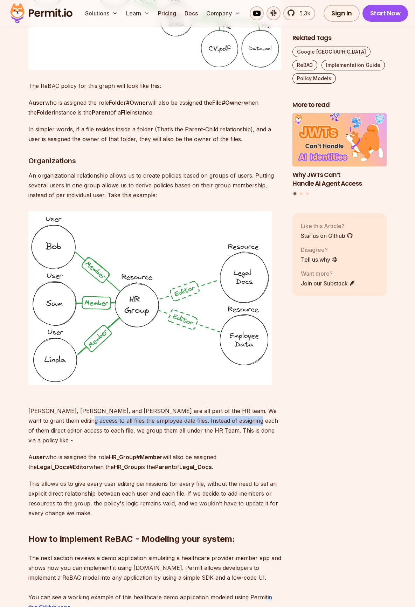
drag, startPoint x: 57, startPoint y: 401, endPoint x: 231, endPoint y: 397, distance: 173.5
click at [231, 397] on p "Bob, Sam, and Linda are all part of the HR team. We want to grant them editing …" at bounding box center [154, 420] width 253 height 49
click at [184, 400] on p "Bob, Sam, and Linda are all part of the HR team. We want to grant them editing …" at bounding box center [154, 420] width 253 height 49
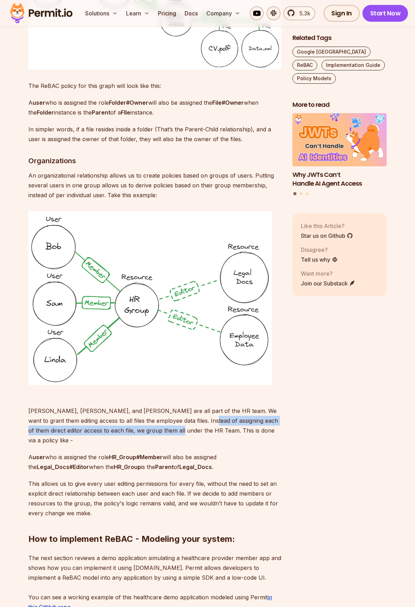
drag, startPoint x: 210, startPoint y: 400, endPoint x: 154, endPoint y: 413, distance: 57.2
click at [155, 413] on p "Bob, Sam, and Linda are all part of the HR team. We want to grant them editing …" at bounding box center [154, 420] width 253 height 49
click at [154, 414] on p "Bob, Sam, and Linda are all part of the HR team. We want to grant them editing …" at bounding box center [154, 420] width 253 height 49
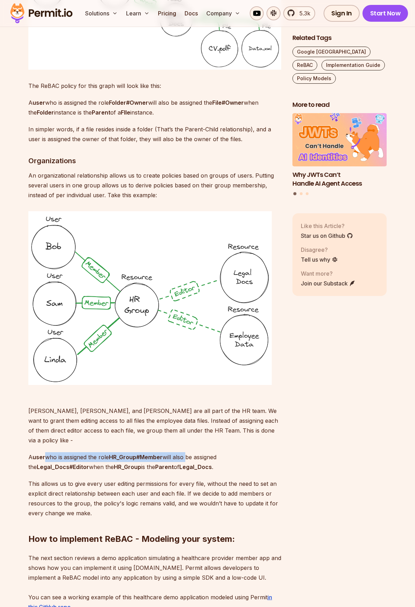
drag, startPoint x: 50, startPoint y: 431, endPoint x: 197, endPoint y: 429, distance: 146.1
click at [197, 452] on p "A user who is assigned the role HR_Group#Member will also be assigned the Legal…" at bounding box center [154, 462] width 253 height 20
drag, startPoint x: 129, startPoint y: 428, endPoint x: 221, endPoint y: 428, distance: 92.5
click at [221, 452] on p "A user who is assigned the role HR_Group#Member will also be assigned the Legal…" at bounding box center [154, 462] width 253 height 20
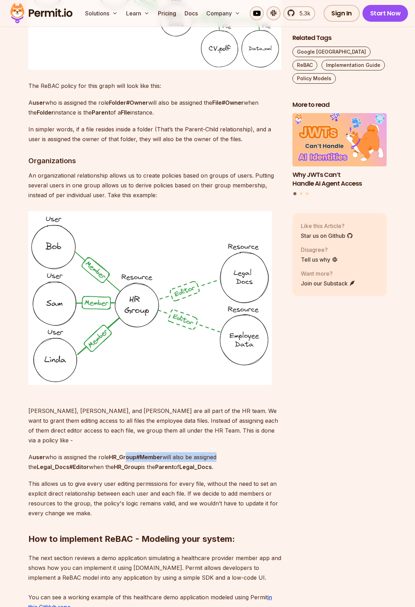
click at [162, 452] on p "A user who is assigned the role HR_Group#Member will also be assigned the Legal…" at bounding box center [154, 462] width 253 height 20
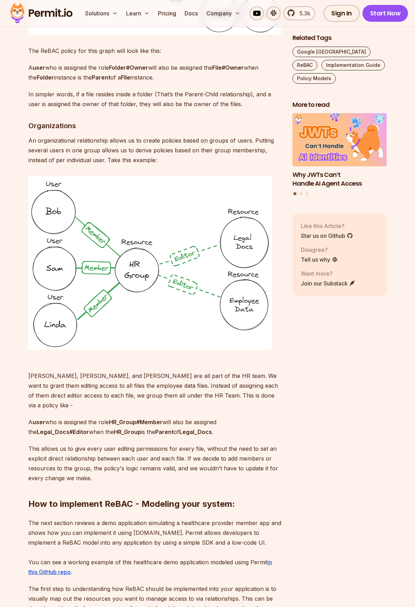
scroll to position [1822, 0]
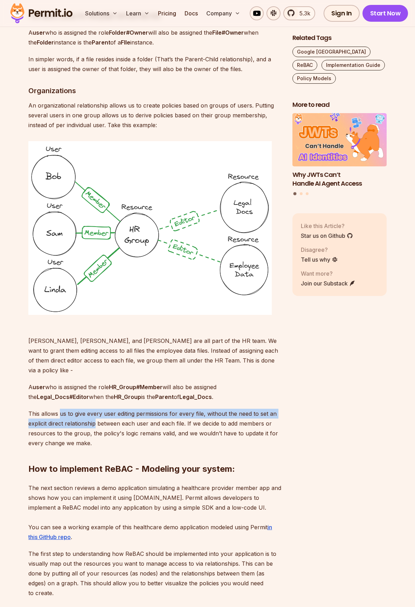
drag, startPoint x: 59, startPoint y: 385, endPoint x: 96, endPoint y: 390, distance: 38.1
click at [96, 409] on p "This allows us to give every user editing permissions for every file, without t…" at bounding box center [154, 428] width 253 height 39
click at [85, 409] on p "This allows us to give every user editing permissions for every file, without t…" at bounding box center [154, 428] width 253 height 39
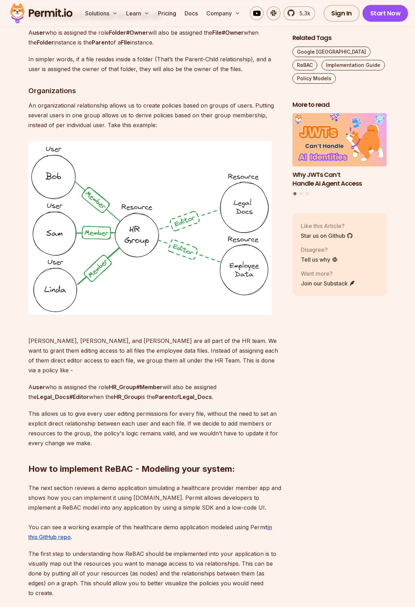
click at [84, 409] on p "This allows us to give every user editing permissions for every file, without t…" at bounding box center [154, 428] width 253 height 39
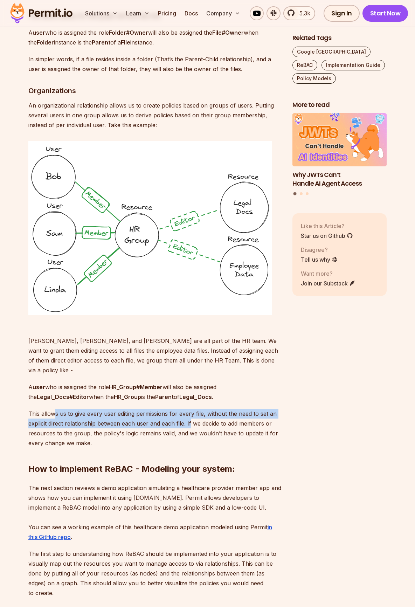
drag, startPoint x: 55, startPoint y: 383, endPoint x: 180, endPoint y: 390, distance: 125.6
click at [183, 409] on p "This allows us to give every user editing permissions for every file, without t…" at bounding box center [154, 428] width 253 height 39
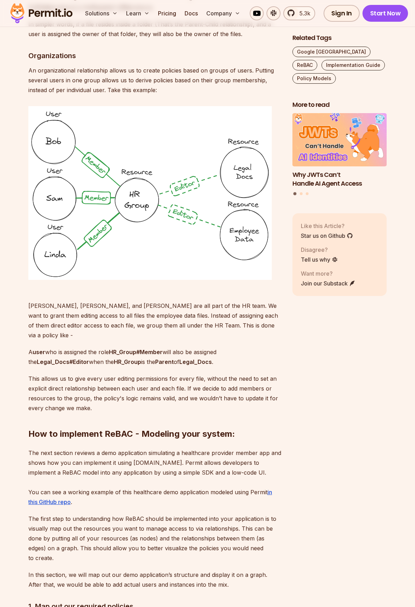
drag, startPoint x: 42, startPoint y: 406, endPoint x: 165, endPoint y: 403, distance: 122.3
click at [164, 403] on h2 "How to implement ReBAC - Modeling your system:" at bounding box center [154, 419] width 253 height 39
click at [165, 403] on h2 "How to implement ReBAC - Modeling your system:" at bounding box center [154, 419] width 253 height 39
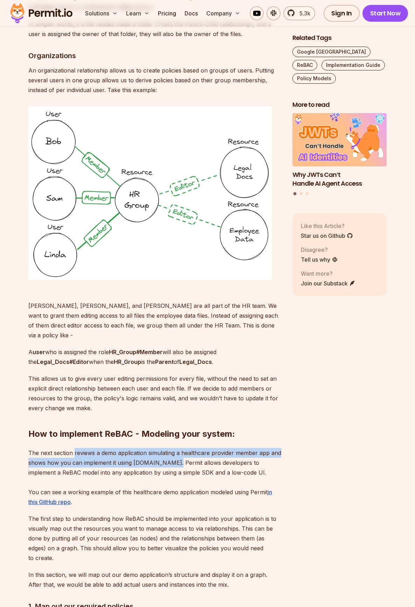
drag, startPoint x: 90, startPoint y: 430, endPoint x: 171, endPoint y: 430, distance: 80.9
click at [170, 448] on p "The next section reviews a demo application simulating a healthcare provider me…" at bounding box center [154, 477] width 253 height 59
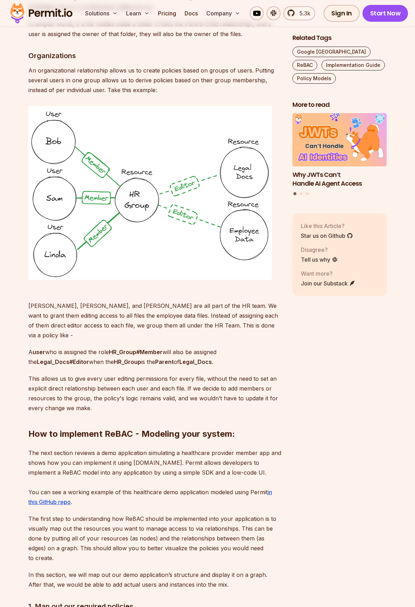
click at [171, 448] on p "The next section reviews a demo application simulating a healthcare provider me…" at bounding box center [154, 477] width 253 height 59
drag, startPoint x: 112, startPoint y: 407, endPoint x: 193, endPoint y: 406, distance: 80.9
click at [188, 407] on h2 "How to implement ReBAC - Modeling your system:" at bounding box center [154, 419] width 253 height 39
click at [193, 406] on h2 "How to implement ReBAC - Modeling your system:" at bounding box center [154, 419] width 253 height 39
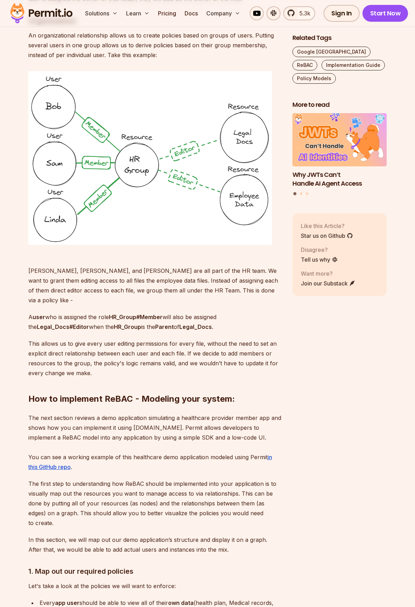
click at [89, 413] on p "The next section reviews a demo application simulating a healthcare provider me…" at bounding box center [154, 442] width 253 height 59
drag, startPoint x: 39, startPoint y: 385, endPoint x: 127, endPoint y: 390, distance: 88.4
click at [126, 413] on p "The next section reviews a demo application simulating a healthcare provider me…" at bounding box center [154, 442] width 253 height 59
click at [127, 413] on p "The next section reviews a demo application simulating a healthcare provider me…" at bounding box center [154, 442] width 253 height 59
drag, startPoint x: 101, startPoint y: 389, endPoint x: 193, endPoint y: 389, distance: 92.5
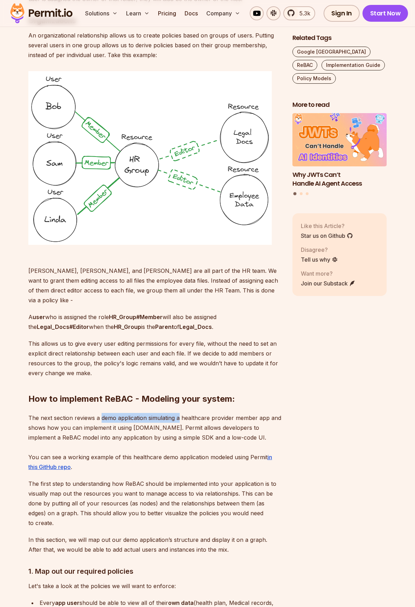
click at [186, 413] on p "The next section reviews a demo application simulating a healthcare provider me…" at bounding box center [154, 442] width 253 height 59
click at [193, 413] on p "The next section reviews a demo application simulating a healthcare provider me…" at bounding box center [154, 442] width 253 height 59
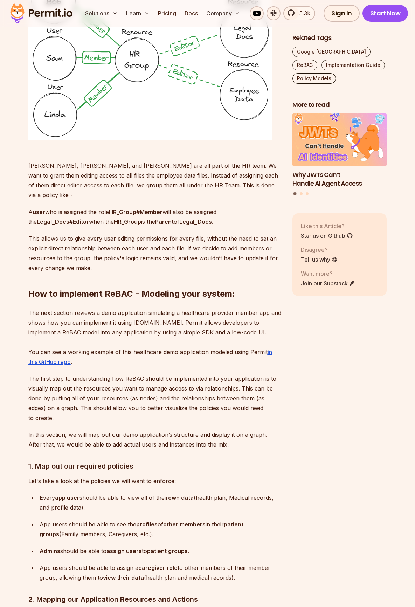
scroll to position [2032, 0]
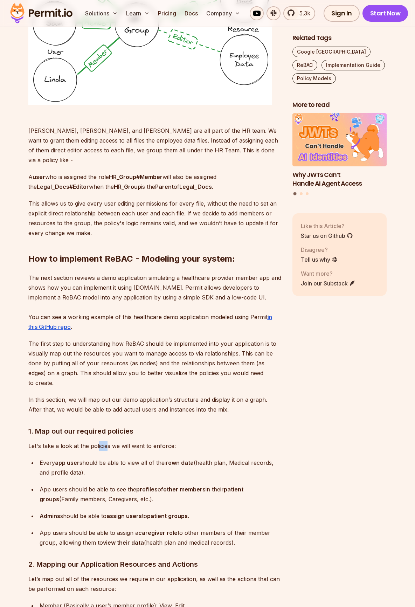
drag, startPoint x: 97, startPoint y: 407, endPoint x: 122, endPoint y: 410, distance: 24.3
click at [122, 441] on p "Let's take a look at the policies we will want to enforce:" at bounding box center [154, 446] width 253 height 10
drag, startPoint x: 72, startPoint y: 418, endPoint x: 54, endPoint y: 423, distance: 19.2
click at [144, 458] on p "Every app user should be able to view all of their own data (health plan, Medic…" at bounding box center [161, 468] width 242 height 20
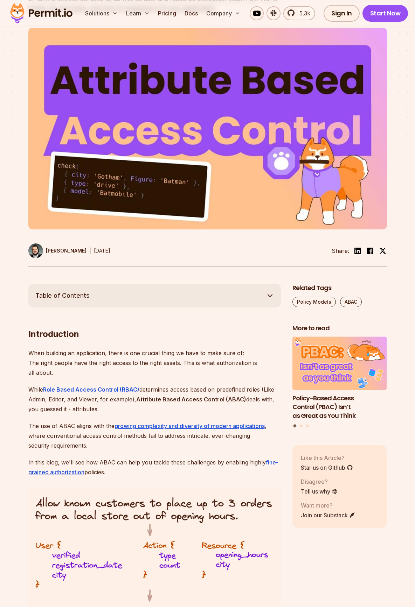
scroll to position [245, 0]
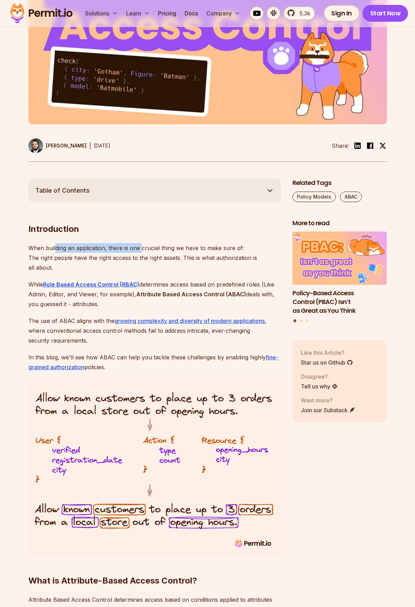
drag, startPoint x: 55, startPoint y: 248, endPoint x: 140, endPoint y: 247, distance: 85.1
click at [140, 247] on p "When building an application, there is one crucial thing we have to make sure o…" at bounding box center [154, 257] width 253 height 29
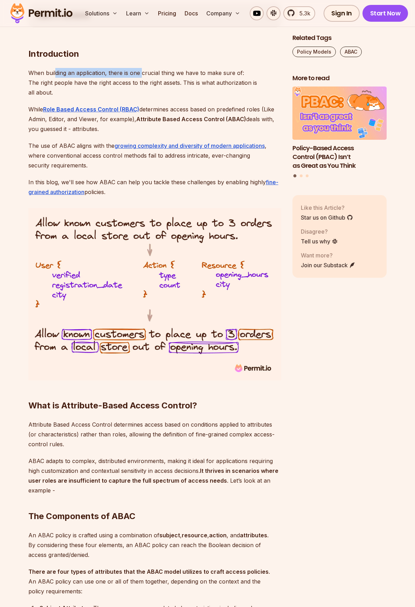
scroll to position [490, 0]
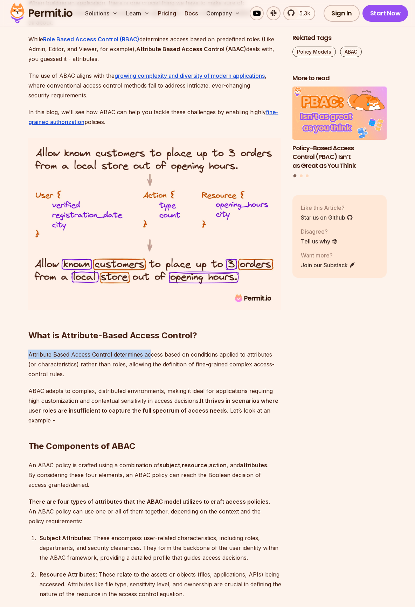
drag, startPoint x: 28, startPoint y: 355, endPoint x: 150, endPoint y: 355, distance: 121.6
click at [150, 355] on p "Attribute Based Access Control determines access based on conditions applied to…" at bounding box center [154, 364] width 253 height 29
drag, startPoint x: 150, startPoint y: 355, endPoint x: 130, endPoint y: 357, distance: 19.8
click at [149, 355] on p "Attribute Based Access Control determines access based on conditions applied to…" at bounding box center [154, 364] width 253 height 29
click at [167, 350] on p "Attribute Based Access Control determines access based on conditions applied to…" at bounding box center [154, 364] width 253 height 29
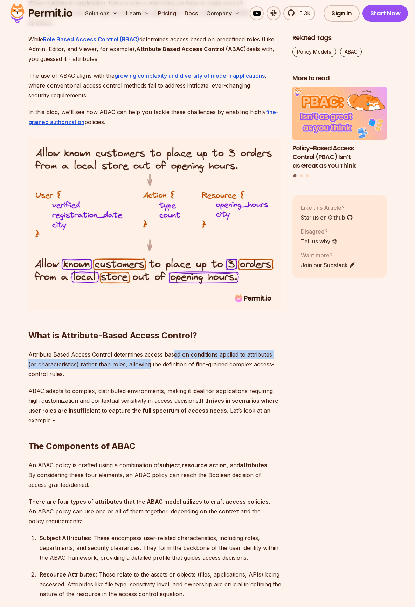
drag, startPoint x: 173, startPoint y: 355, endPoint x: 139, endPoint y: 361, distance: 34.2
click at [139, 361] on p "Attribute Based Access Control determines access based on conditions applied to…" at bounding box center [154, 364] width 253 height 29
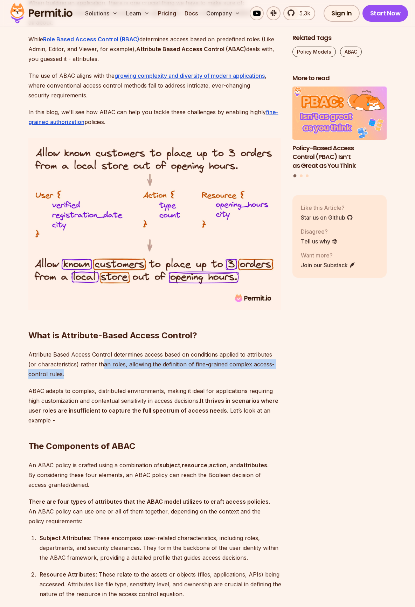
drag, startPoint x: 95, startPoint y: 364, endPoint x: 229, endPoint y: 380, distance: 135.1
click at [233, 377] on p "Attribute Based Access Control determines access based on conditions applied to…" at bounding box center [154, 364] width 253 height 29
